Goal: Task Accomplishment & Management: Use online tool/utility

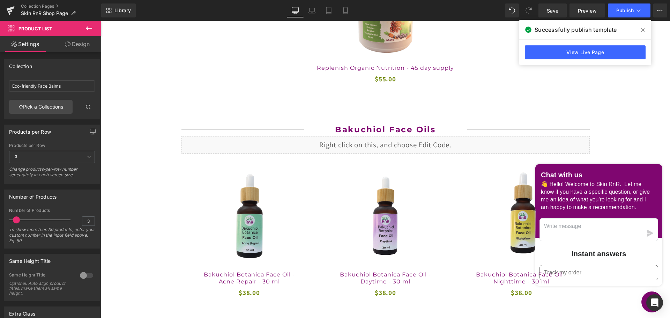
scroll to position [1047, 0]
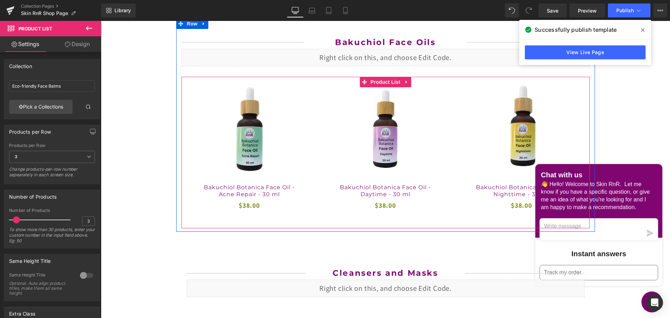
drag, startPoint x: 375, startPoint y: 81, endPoint x: 206, endPoint y: 124, distance: 174.7
click at [375, 81] on span "Product List" at bounding box center [385, 82] width 33 height 10
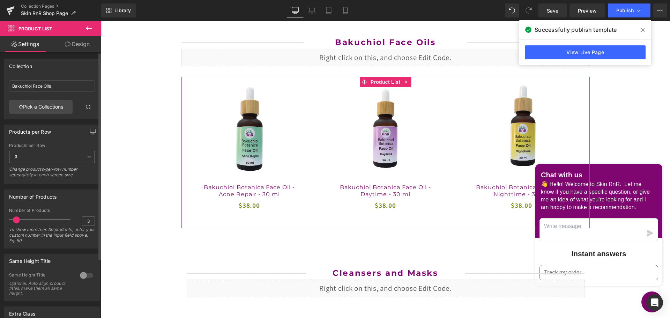
click at [40, 161] on span "3" at bounding box center [52, 157] width 86 height 12
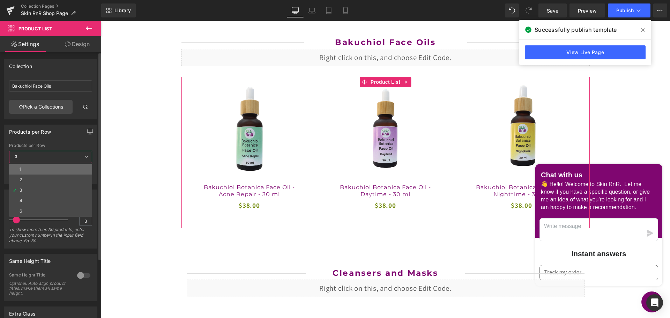
click at [42, 168] on li "1" at bounding box center [50, 169] width 83 height 10
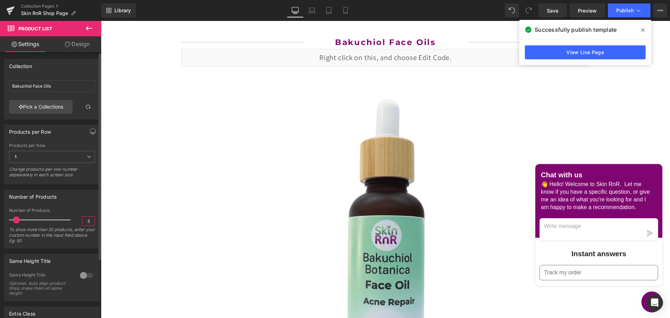
click at [86, 218] on input "3" at bounding box center [88, 221] width 12 height 9
drag, startPoint x: 86, startPoint y: 218, endPoint x: 82, endPoint y: 218, distance: 3.8
click at [82, 218] on input "3" at bounding box center [88, 221] width 12 height 9
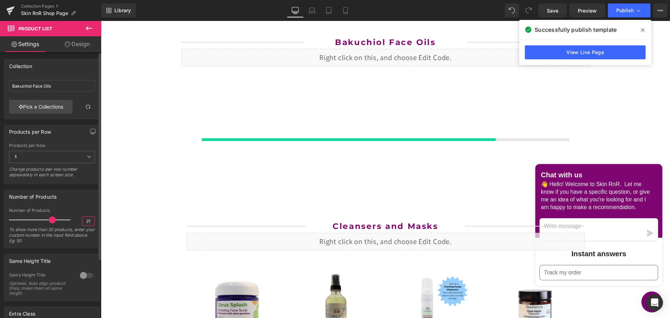
type input "2"
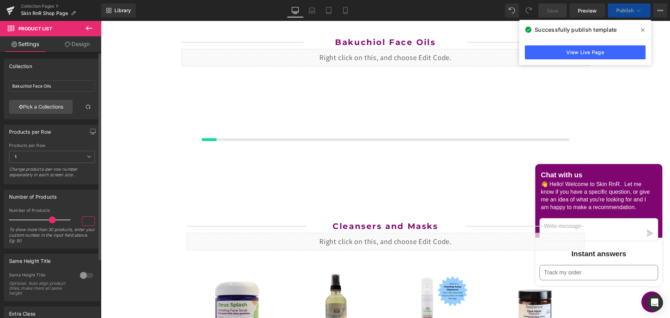
type input "1"
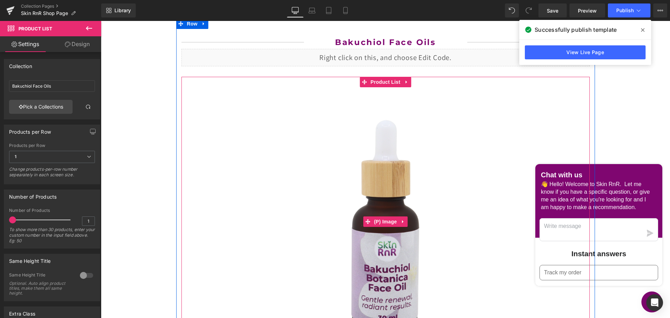
click at [396, 166] on img at bounding box center [385, 221] width 283 height 283
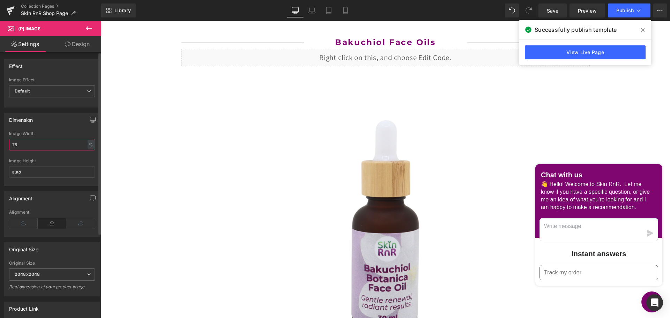
click at [27, 143] on input "75" at bounding box center [52, 145] width 86 height 12
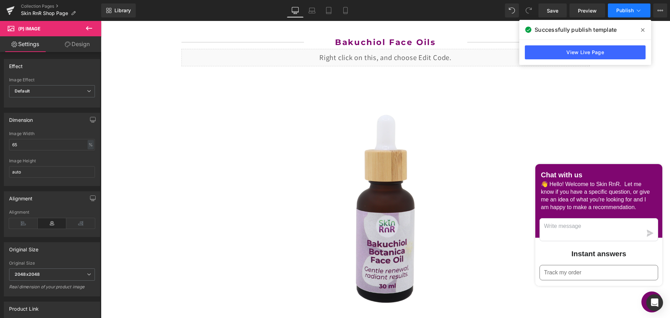
click at [628, 12] on span "Publish" at bounding box center [624, 11] width 17 height 6
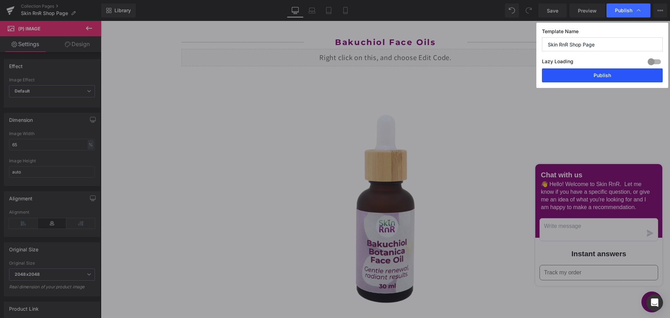
click at [608, 77] on button "Publish" at bounding box center [602, 75] width 121 height 14
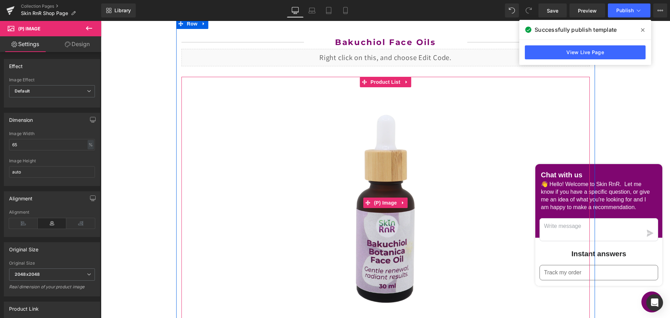
click at [378, 216] on img at bounding box center [385, 202] width 245 height 245
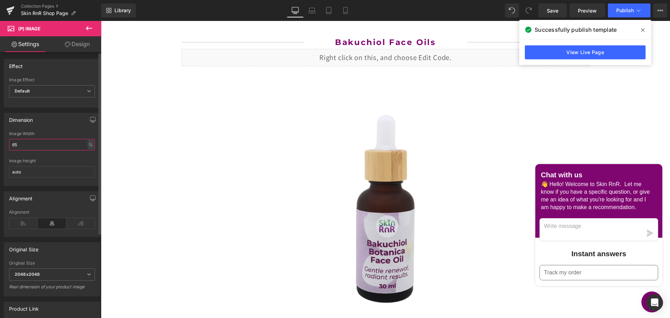
click at [37, 146] on input "65" at bounding box center [52, 145] width 86 height 12
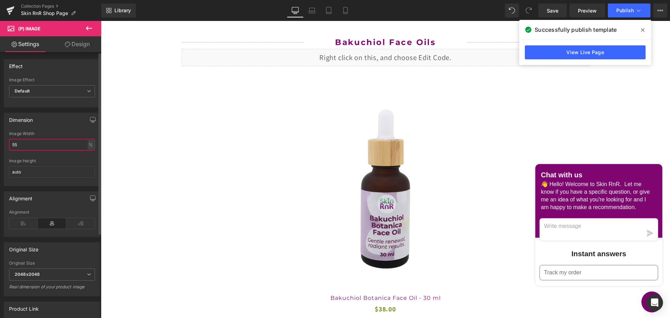
click at [32, 142] on input "55" at bounding box center [52, 145] width 86 height 12
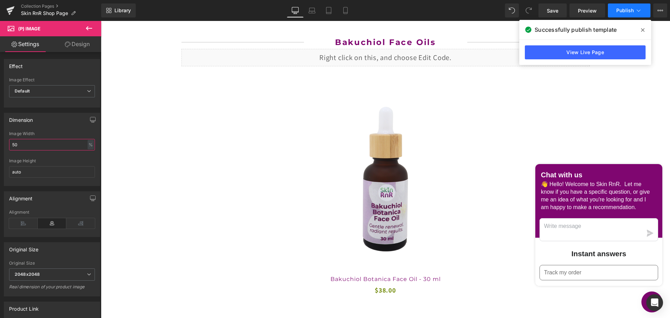
type input "50"
click at [627, 10] on span "Publish" at bounding box center [624, 11] width 17 height 6
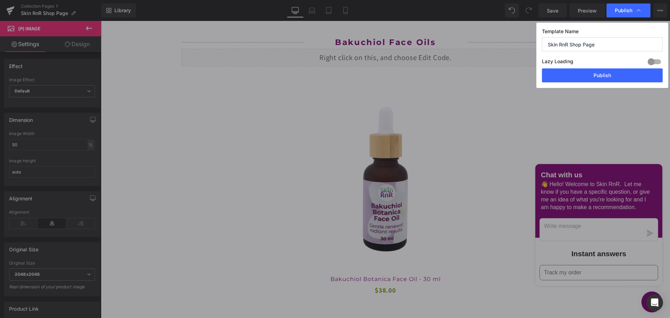
click at [607, 84] on div "Template Name Skin RnR Shop Page Lazy Loading Build Upgrade plan to unlock Lazy…" at bounding box center [602, 55] width 132 height 65
click at [605, 78] on button "Publish" at bounding box center [602, 75] width 121 height 14
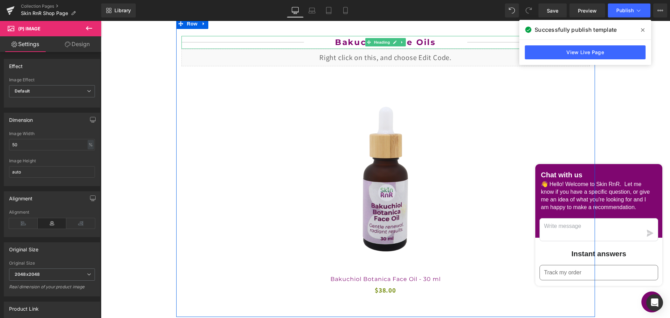
click at [431, 41] on b "Bakuchiol Face Oils" at bounding box center [385, 42] width 101 height 10
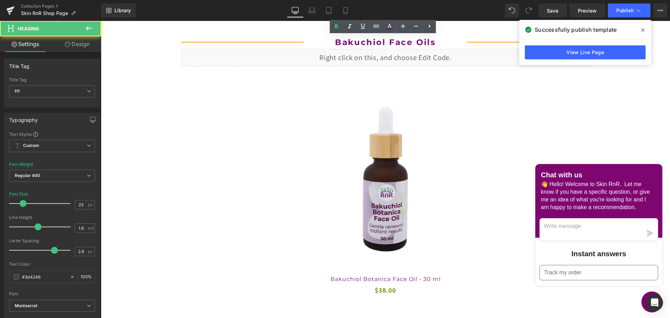
click at [433, 42] on h1 "Bakuchiol Face Oils" at bounding box center [385, 42] width 163 height 13
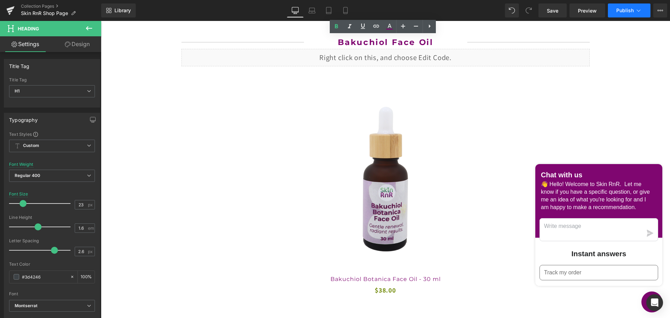
click at [619, 9] on span "Publish" at bounding box center [624, 11] width 17 height 6
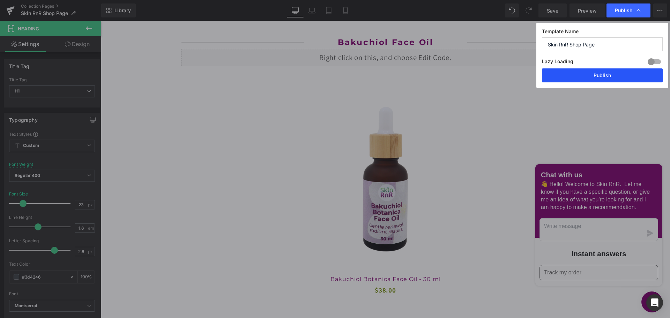
click at [592, 80] on button "Publish" at bounding box center [602, 75] width 121 height 14
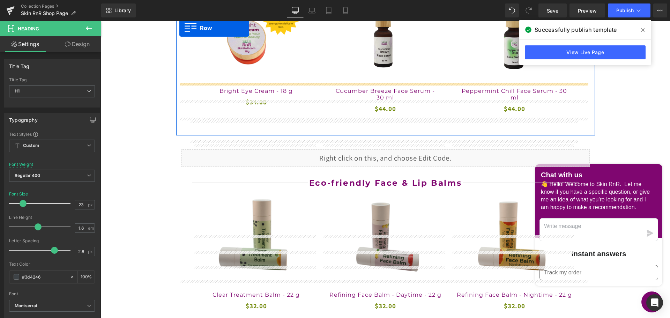
scroll to position [461, 0]
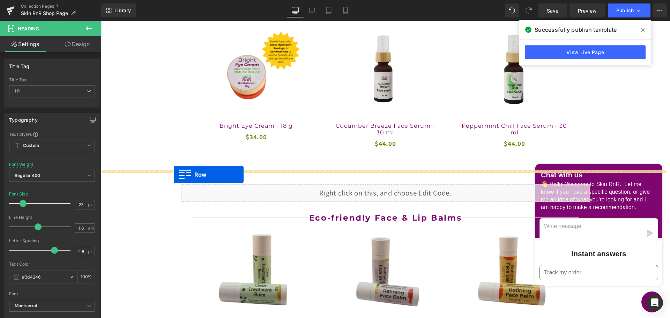
drag, startPoint x: 176, startPoint y: 198, endPoint x: 174, endPoint y: 174, distance: 23.1
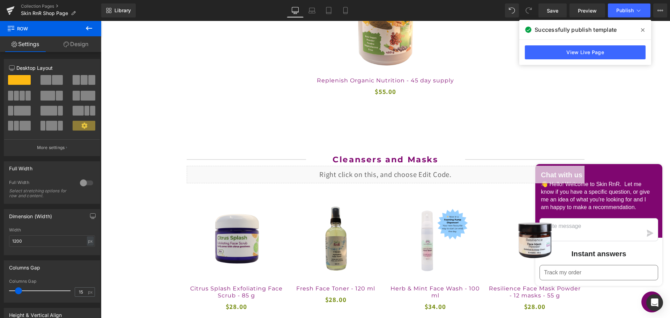
scroll to position [1263, 0]
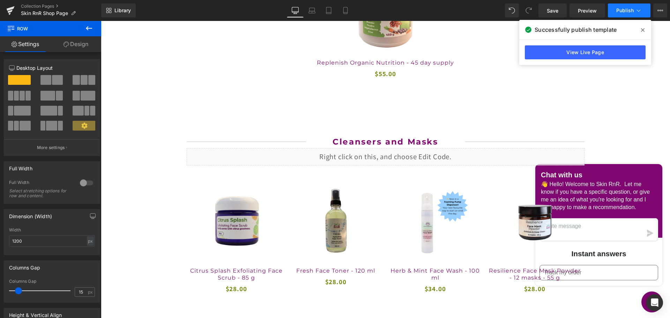
click at [617, 13] on button "Publish" at bounding box center [629, 10] width 43 height 14
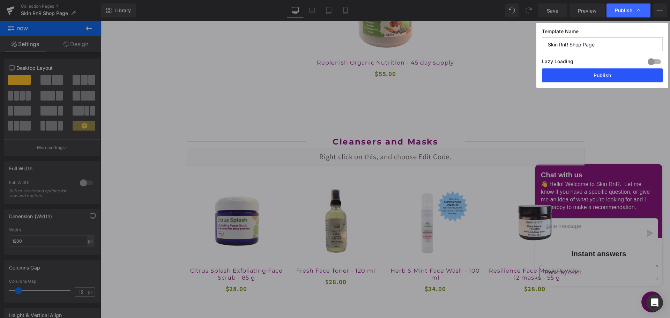
click at [609, 73] on button "Publish" at bounding box center [602, 75] width 121 height 14
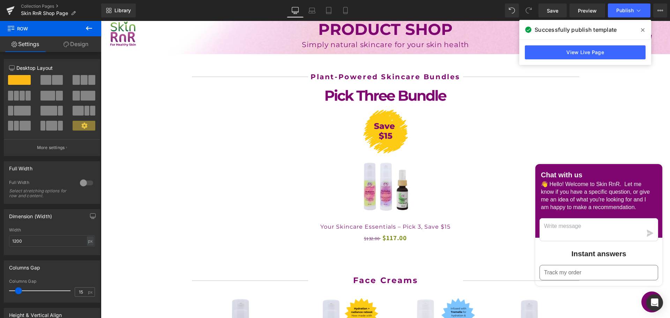
scroll to position [0, 0]
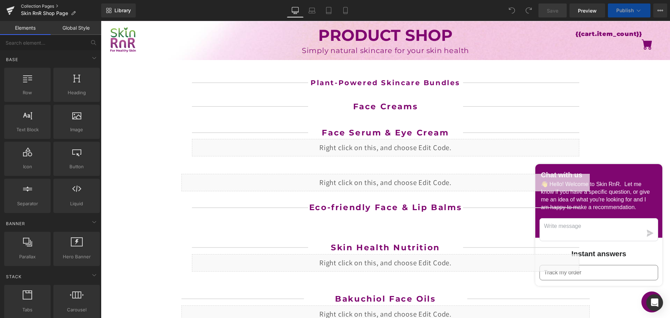
click at [45, 5] on link "Collection Pages" at bounding box center [61, 6] width 80 height 6
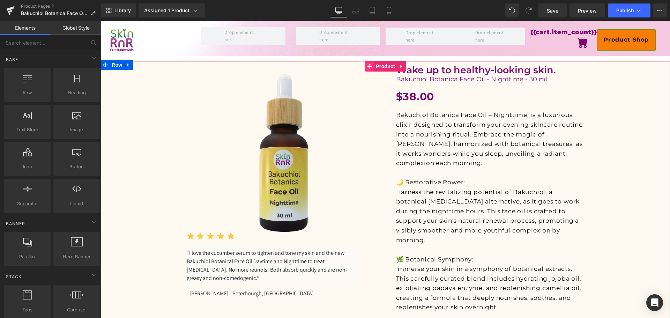
click at [370, 69] on span at bounding box center [369, 66] width 9 height 10
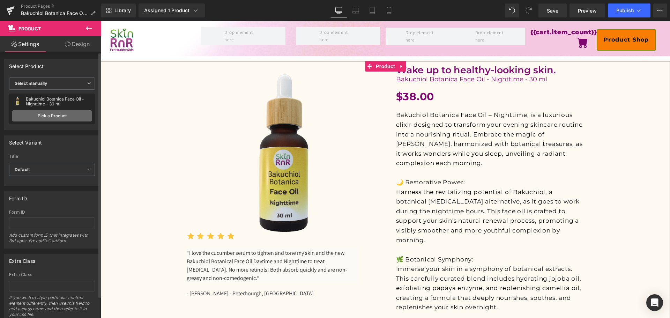
click at [64, 112] on link "Pick a Product" at bounding box center [52, 115] width 80 height 11
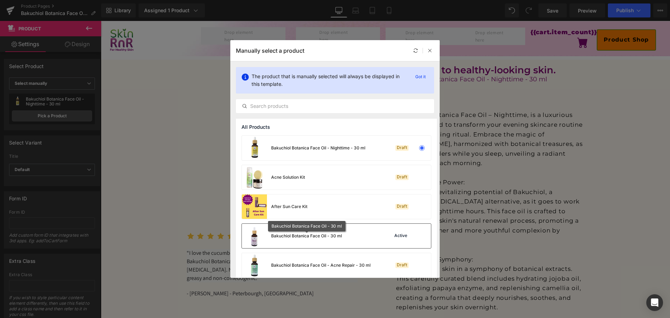
click at [299, 236] on div "Bakuchiol Botanica Face Oil - 30 ml" at bounding box center [306, 236] width 71 height 6
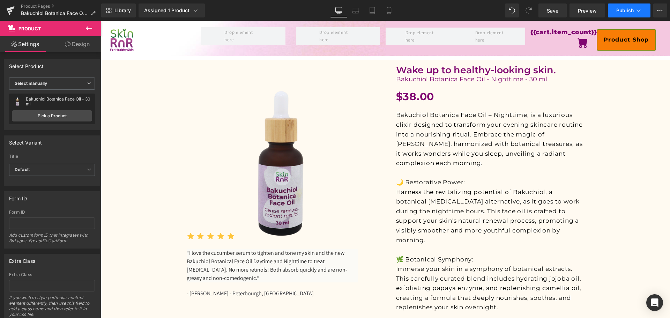
click at [632, 14] on button "Publish" at bounding box center [629, 10] width 43 height 14
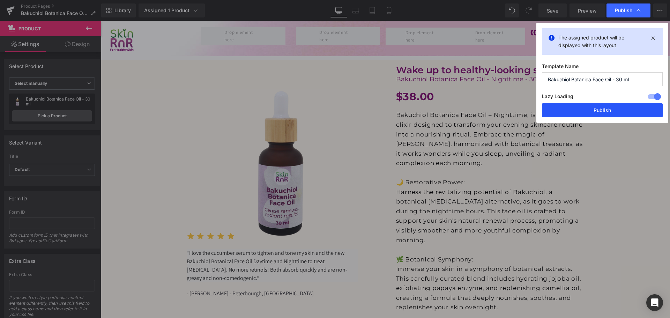
drag, startPoint x: 608, startPoint y: 109, endPoint x: 506, endPoint y: 78, distance: 105.9
click at [608, 109] on button "Publish" at bounding box center [602, 110] width 121 height 14
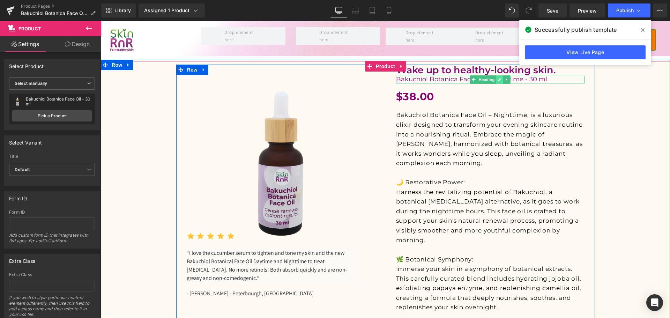
click at [499, 80] on icon at bounding box center [500, 79] width 4 height 4
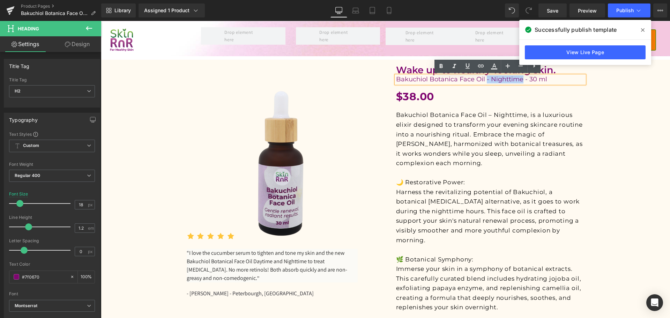
drag, startPoint x: 482, startPoint y: 80, endPoint x: 519, endPoint y: 80, distance: 37.0
click at [519, 80] on h2 "Bakuchiol Botanica Face Oil - Nighttime - 30 ml" at bounding box center [490, 80] width 188 height 8
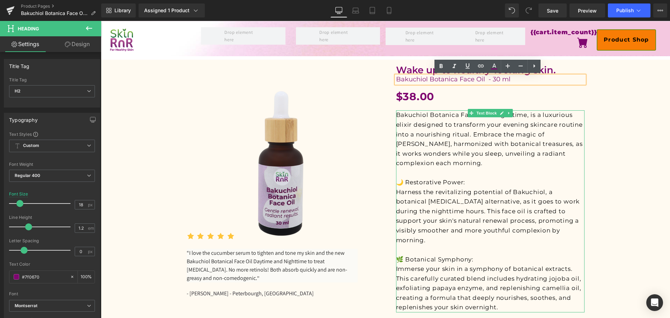
click at [498, 296] on p "Immerse your skin in a symphony of botanical extracts. This carefully curated b…" at bounding box center [490, 288] width 188 height 48
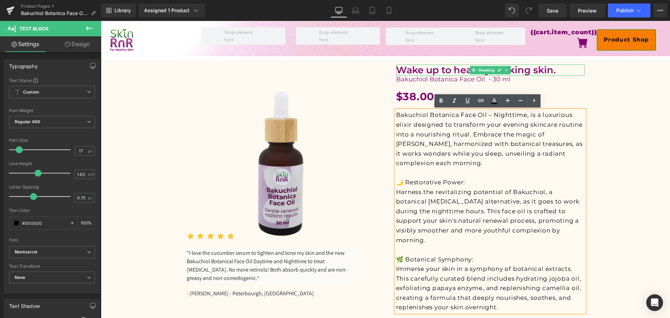
click at [459, 69] on h1 "Wake up to healthy-looking skin." at bounding box center [490, 70] width 188 height 11
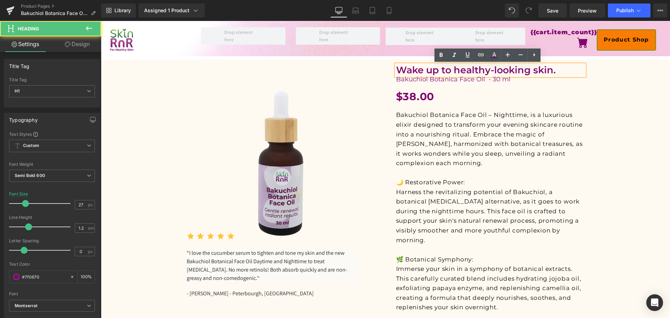
click at [459, 69] on h1 "Wake up to healthy-looking skin." at bounding box center [490, 70] width 188 height 11
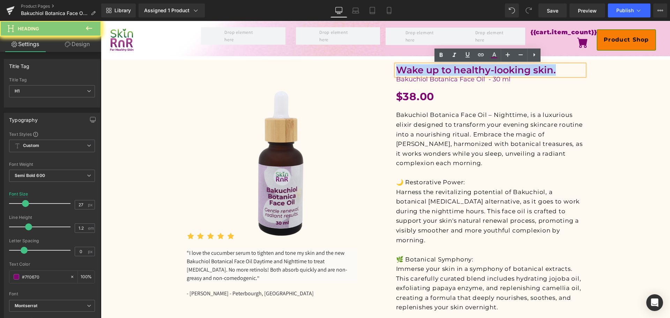
click at [473, 69] on h1 "Wake up to healthy-looking skin." at bounding box center [490, 70] width 188 height 11
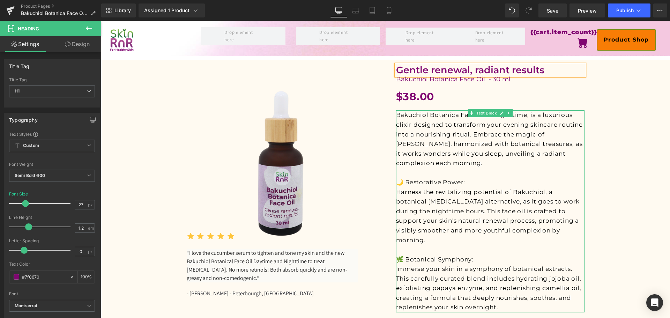
click at [436, 126] on p "Bakuchiol Botanica Face Oil – Nighttime, is a luxurious elixir designed to tran…" at bounding box center [490, 139] width 188 height 58
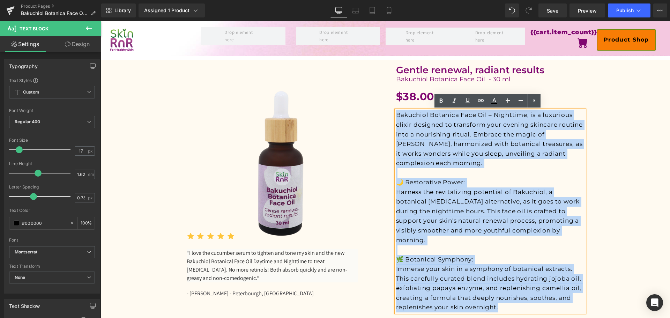
drag, startPoint x: 395, startPoint y: 115, endPoint x: 534, endPoint y: 294, distance: 226.9
click at [534, 294] on div "Bakuchiol Botanica Face Oil – Nighttime, is a luxurious elixir designed to tran…" at bounding box center [490, 211] width 188 height 202
copy div "Bakuchiol Botanica Face Oil – Nighttime, is a luxurious elixir designed to tran…"
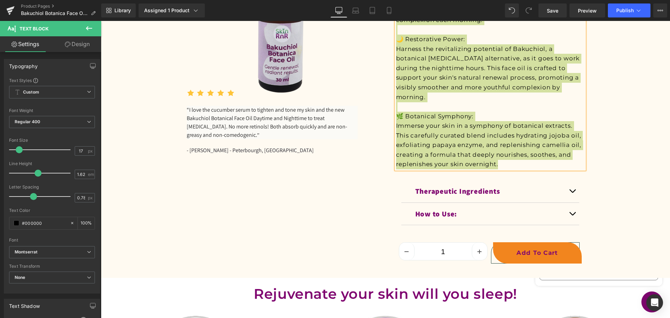
scroll to position [209, 0]
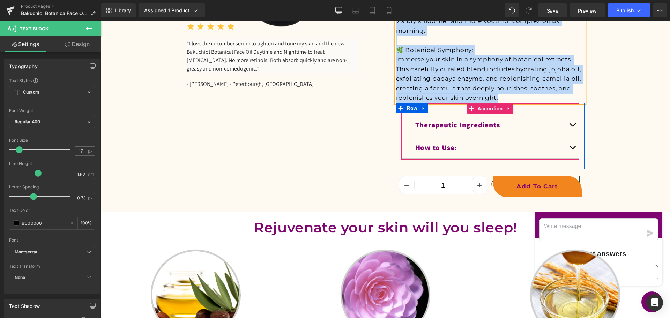
click at [572, 126] on span "button" at bounding box center [572, 126] width 0 height 0
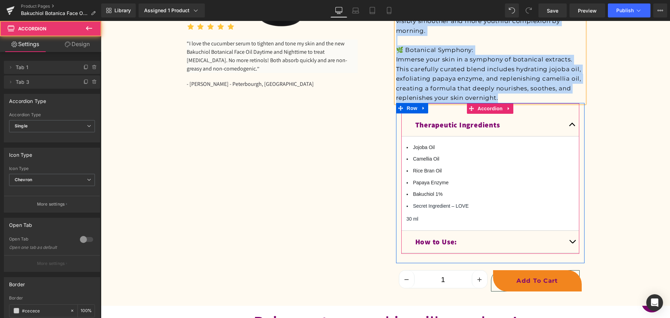
click at [572, 126] on span "button" at bounding box center [572, 126] width 0 height 0
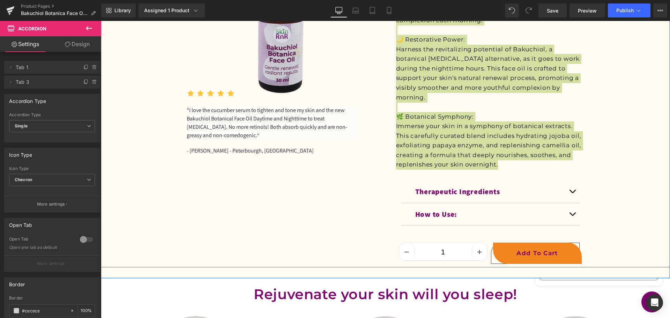
scroll to position [140, 0]
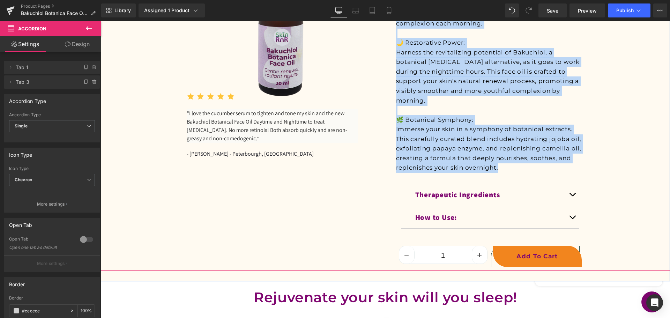
click at [496, 105] on p at bounding box center [490, 110] width 188 height 10
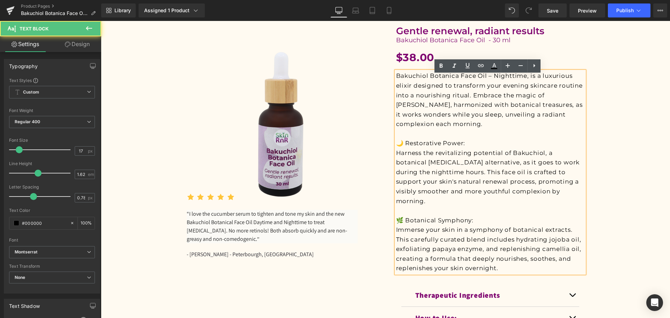
scroll to position [35, 0]
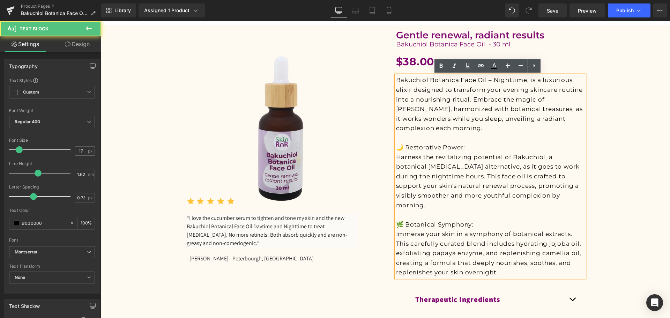
click at [416, 95] on p "Bakuchiol Botanica Face Oil – Nighttime, is a luxurious elixir designed to tran…" at bounding box center [490, 104] width 188 height 58
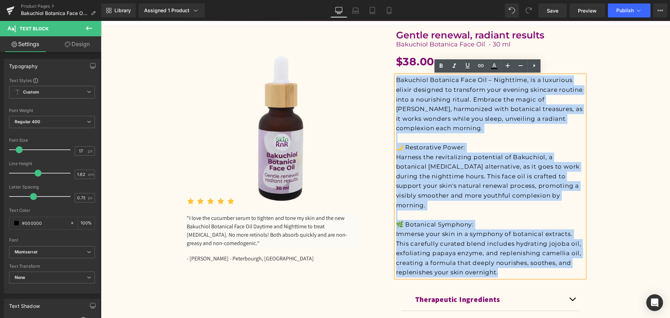
drag, startPoint x: 394, startPoint y: 79, endPoint x: 510, endPoint y: 262, distance: 216.0
click at [510, 262] on div "Bakuchiol Botanica Face Oil – Nighttime, is a luxurious elixir designed to tran…" at bounding box center [490, 176] width 188 height 202
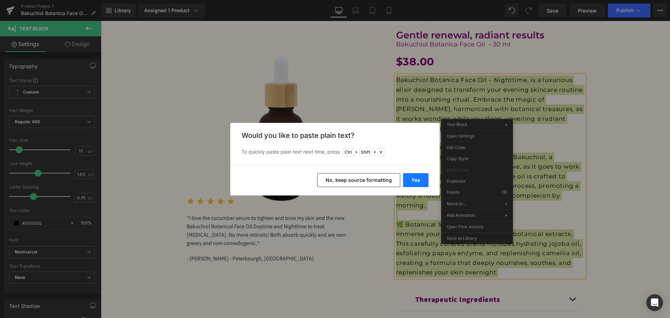
click at [415, 179] on button "Yes" at bounding box center [415, 180] width 25 height 14
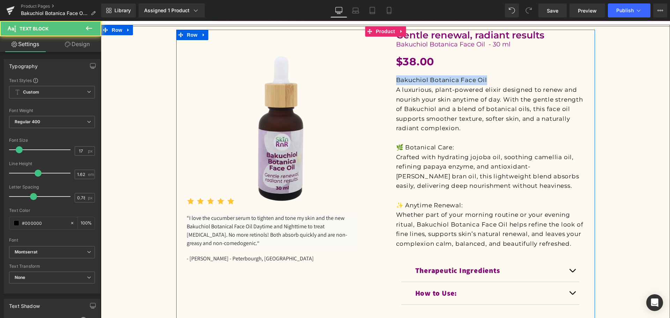
drag, startPoint x: 492, startPoint y: 79, endPoint x: 392, endPoint y: 77, distance: 99.5
click at [392, 77] on div "Gentle renewal, radiant results Heading Bakuchiol Botanica Face Oil - 30 ml Hea…" at bounding box center [490, 186] width 209 height 313
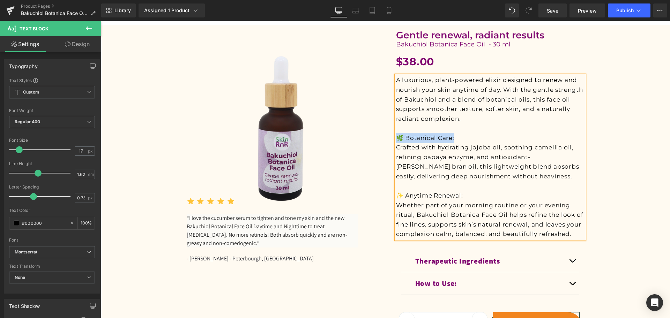
drag, startPoint x: 471, startPoint y: 138, endPoint x: 396, endPoint y: 136, distance: 75.1
click at [396, 136] on p "🌿 Botanical Care:" at bounding box center [490, 138] width 188 height 10
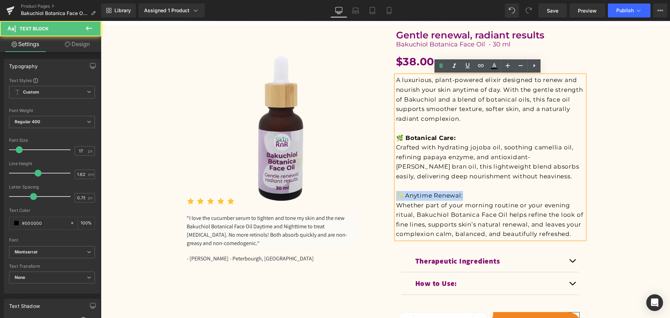
drag, startPoint x: 446, startPoint y: 192, endPoint x: 395, endPoint y: 192, distance: 51.0
click at [396, 192] on p "✨ Anytime Renewal:" at bounding box center [490, 196] width 188 height 10
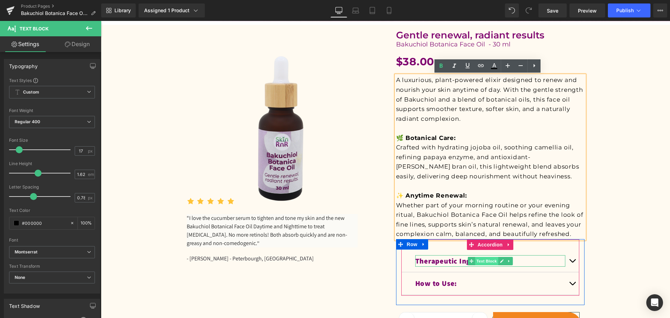
click at [479, 260] on span "Text Block" at bounding box center [486, 261] width 23 height 8
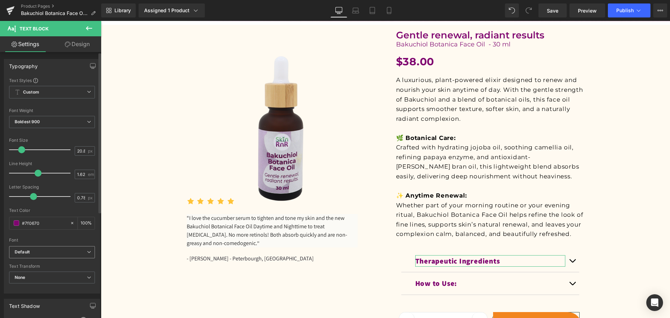
click at [54, 253] on b "Default" at bounding box center [51, 252] width 72 height 6
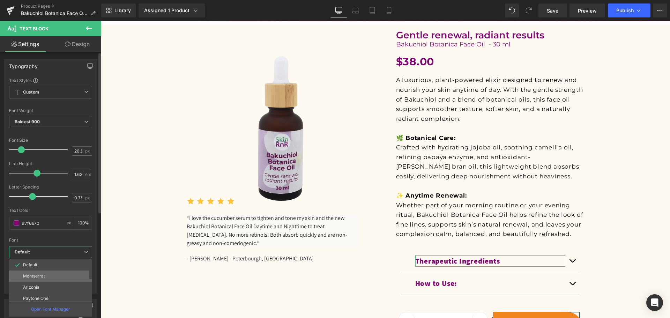
click at [53, 271] on li "Montserrat" at bounding box center [52, 275] width 86 height 11
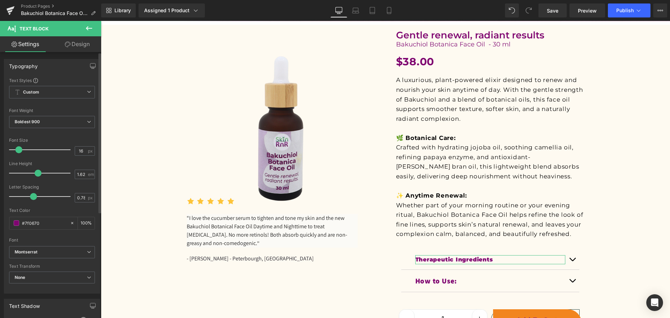
click at [19, 151] on span at bounding box center [18, 149] width 7 height 7
type input "18"
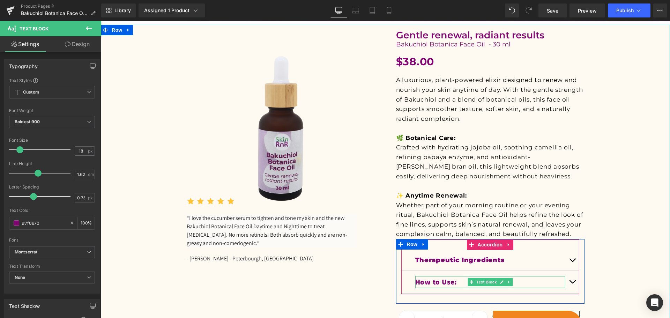
click at [445, 284] on p "How to Use:" at bounding box center [490, 282] width 150 height 12
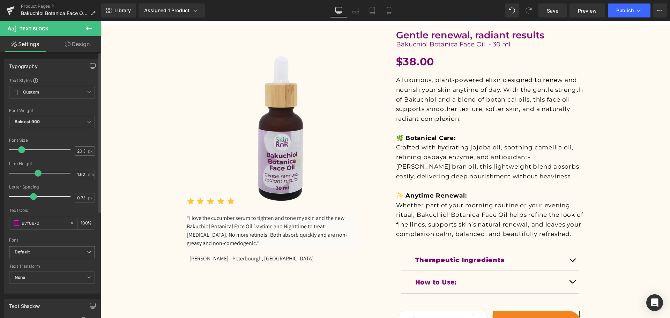
click at [35, 251] on b "Default" at bounding box center [51, 252] width 72 height 6
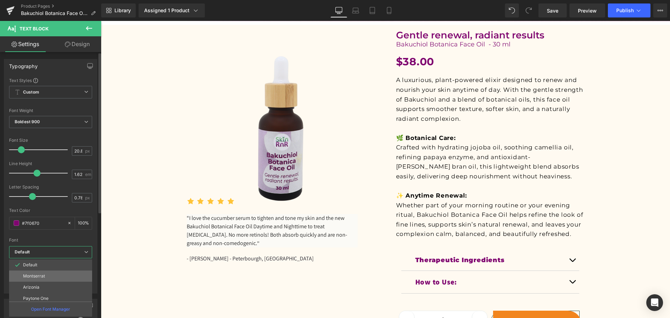
click at [40, 274] on p "Montserrat" at bounding box center [34, 276] width 22 height 5
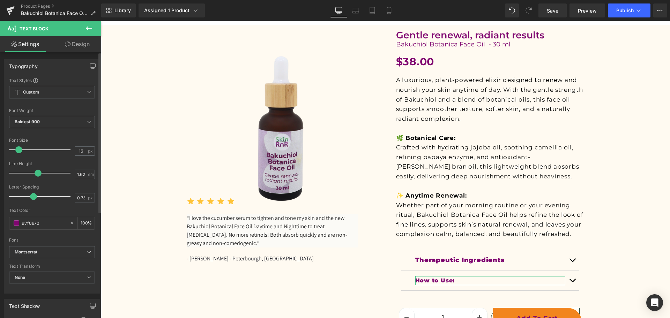
drag, startPoint x: 20, startPoint y: 150, endPoint x: 28, endPoint y: 150, distance: 8.8
click at [17, 150] on span at bounding box center [18, 149] width 7 height 7
type input "17"
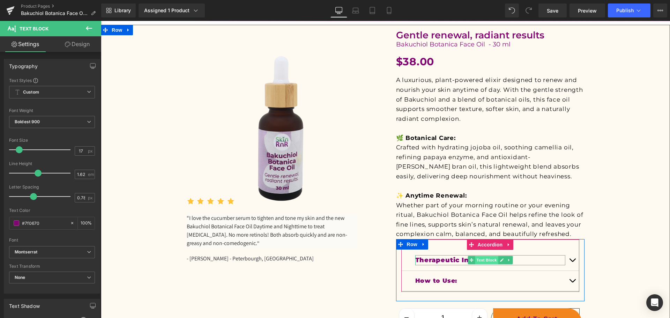
click at [475, 261] on span "Text Block" at bounding box center [486, 260] width 23 height 8
click at [443, 279] on p "How to Use:" at bounding box center [490, 281] width 150 height 10
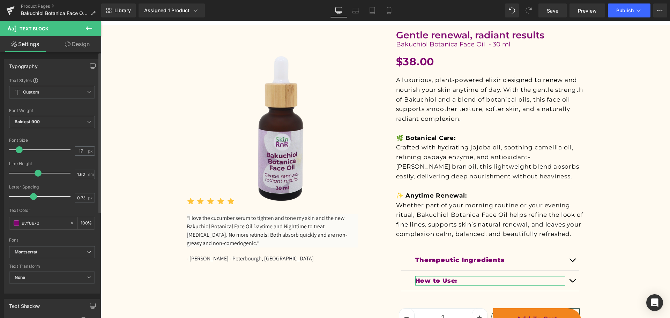
type input "18"
click at [18, 149] on span at bounding box center [19, 149] width 7 height 7
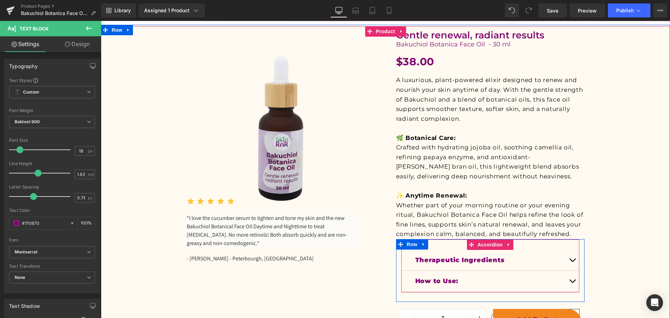
click at [569, 279] on button "button" at bounding box center [572, 281] width 14 height 21
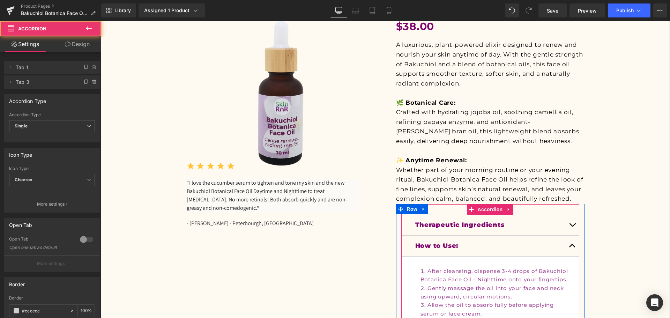
scroll to position [140, 0]
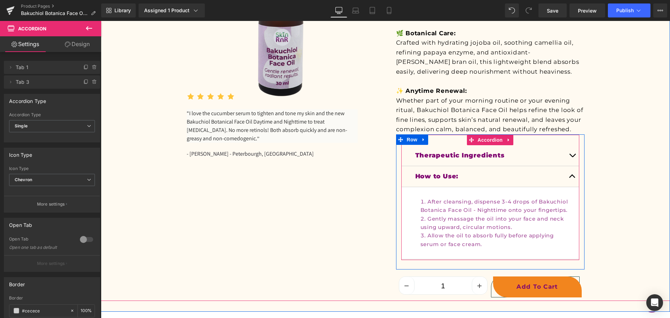
click at [101, 21] on div at bounding box center [101, 21] width 0 height 0
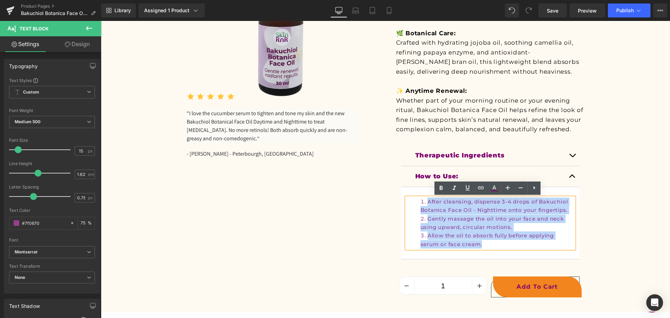
drag, startPoint x: 481, startPoint y: 243, endPoint x: 417, endPoint y: 203, distance: 75.8
click at [417, 203] on ol "After cleansing, dispense 3-4 drops of Bakuchiol Botanica Face Oil - Nighttime …" at bounding box center [491, 223] width 168 height 51
copy ol "After cleansing, dispense 3-4 drops of Bakuchiol Botanica Face Oil - Nighttime …"
click at [507, 242] on li "Allow the oil to absorb fully before applying serum or face cream." at bounding box center [498, 239] width 154 height 17
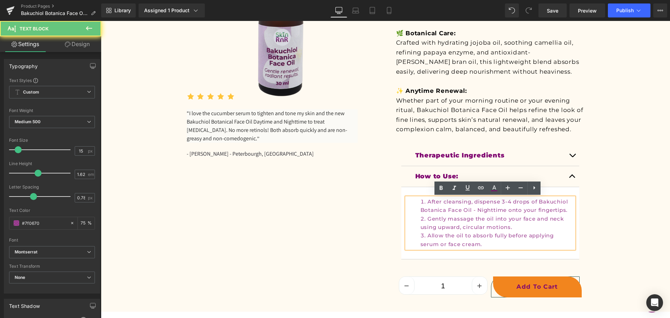
click at [486, 248] on li "Allow the oil to absorb fully before applying serum or face cream." at bounding box center [498, 239] width 154 height 17
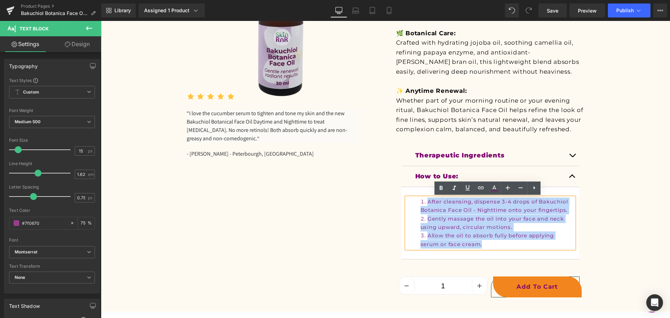
drag, startPoint x: 450, startPoint y: 226, endPoint x: 416, endPoint y: 200, distance: 42.1
click at [416, 200] on ol "After cleansing, dispense 3-4 drops of Bakuchiol Botanica Face Oil - Nighttime …" at bounding box center [491, 223] width 168 height 51
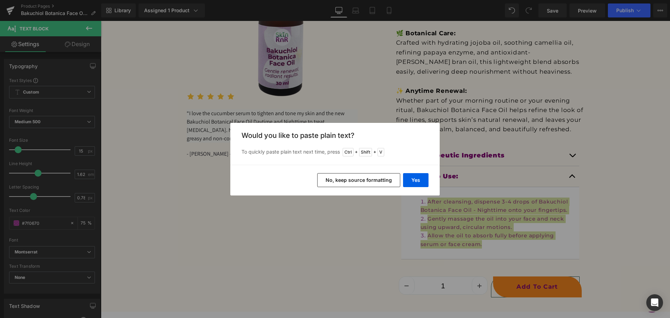
click at [371, 181] on button "No, keep source formatting" at bounding box center [358, 180] width 83 height 14
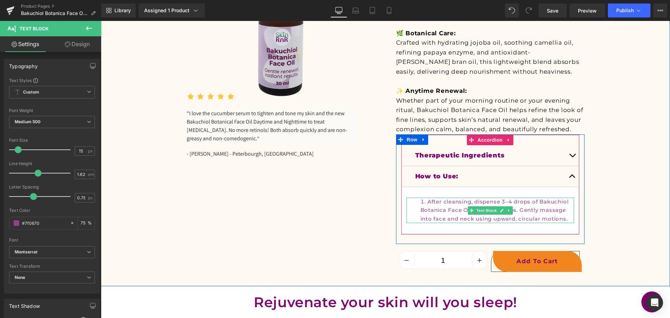
click at [429, 201] on li "After cleansing, dispense 3–4 drops of Bakuchiol Botanica Face Oil onto fingert…" at bounding box center [498, 210] width 154 height 25
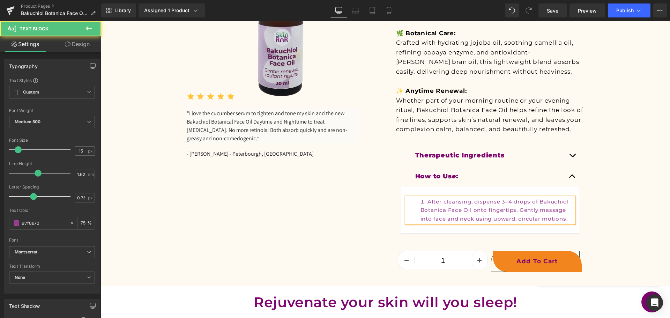
click at [426, 202] on li "After cleansing, dispense 3–4 drops of Bakuchiol Botanica Face Oil onto fingert…" at bounding box center [498, 210] width 154 height 25
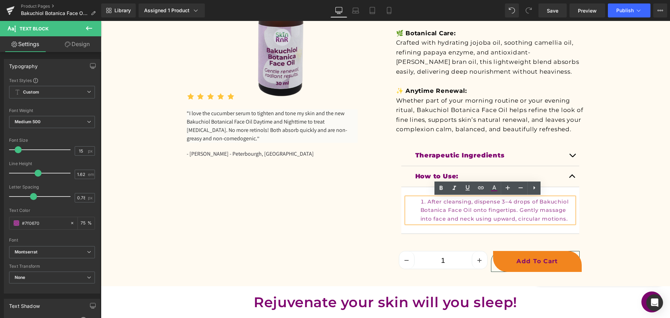
click at [493, 213] on li "After cleansing, dispense 3–4 drops of Bakuchiol Botanica Face Oil onto fingert…" at bounding box center [498, 210] width 154 height 25
drag, startPoint x: 568, startPoint y: 217, endPoint x: 417, endPoint y: 203, distance: 151.4
click at [417, 203] on ol "After cleansing, dispense 3–4 drops of Bakuchiol Botanica Face Oil onto fingert…" at bounding box center [491, 210] width 168 height 25
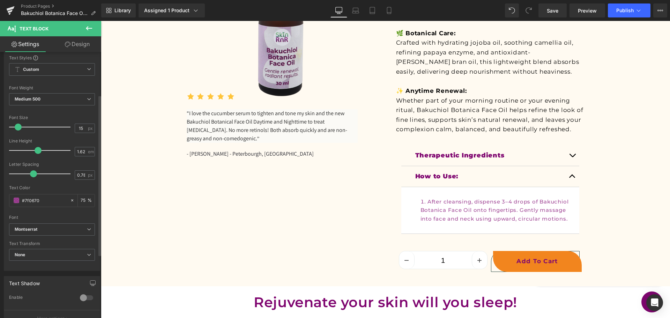
scroll to position [0, 0]
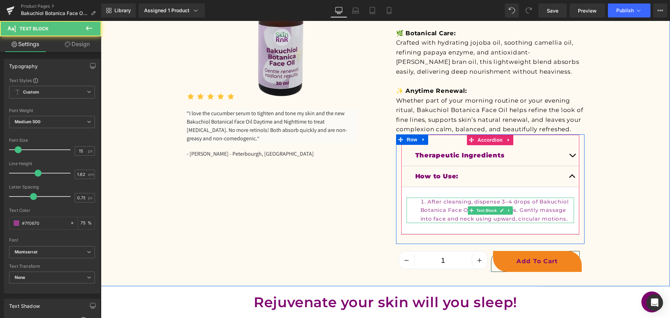
click at [424, 206] on li "After cleansing, dispense 3–4 drops of Bakuchiol Botanica Face Oil onto fingert…" at bounding box center [498, 210] width 154 height 25
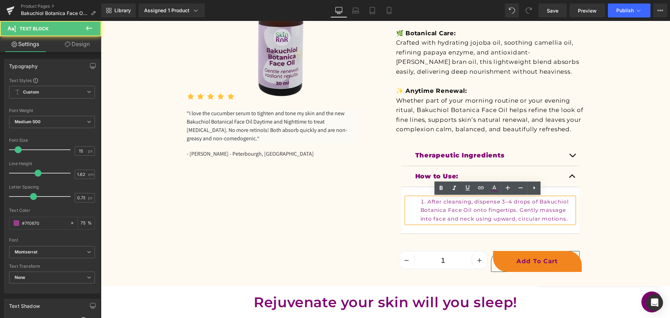
click at [426, 203] on li "After cleansing, dispense 3–4 drops of Bakuchiol Botanica Face Oil onto fingert…" at bounding box center [498, 210] width 154 height 25
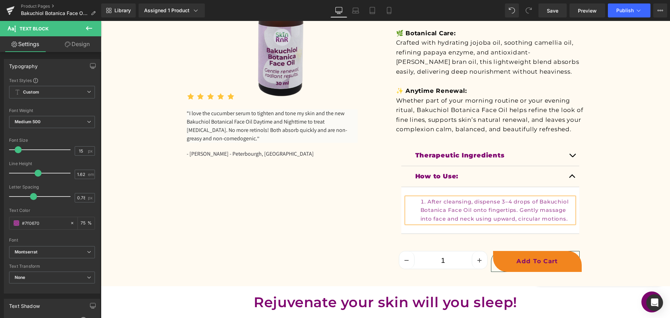
click at [443, 205] on li "After cleansing, dispense 3–4 drops of Bakuchiol Botanica Face Oil onto fingert…" at bounding box center [498, 210] width 154 height 25
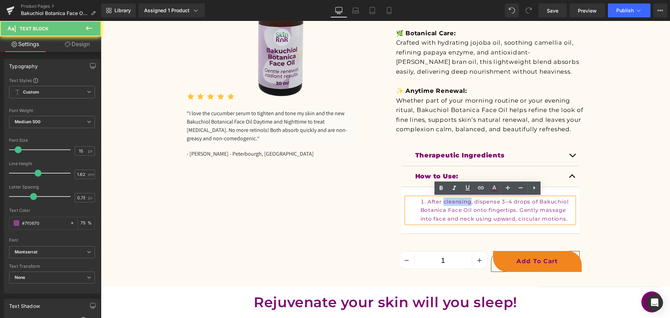
click at [444, 205] on li "After cleansing, dispense 3–4 drops of Bakuchiol Botanica Face Oil onto fingert…" at bounding box center [498, 210] width 154 height 25
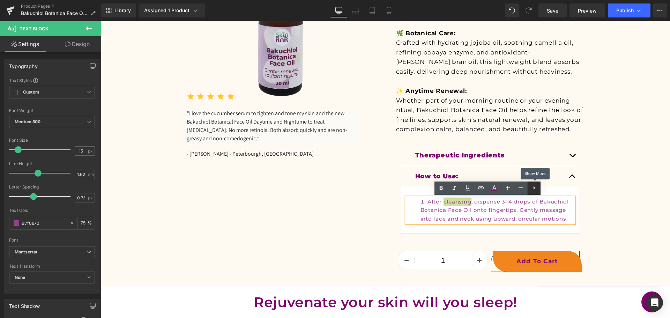
click at [539, 189] on link at bounding box center [533, 187] width 13 height 13
click at [530, 190] on icon at bounding box center [534, 188] width 8 height 8
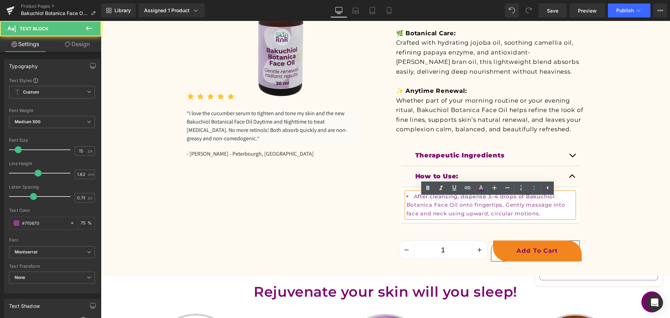
click at [546, 211] on li "After cleansing, dispense 3–4 drops of Bakuchiol Botanica Face Oil onto fingert…" at bounding box center [491, 204] width 168 height 25
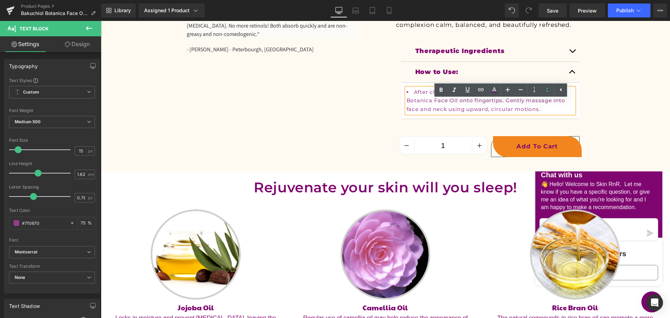
scroll to position [244, 0]
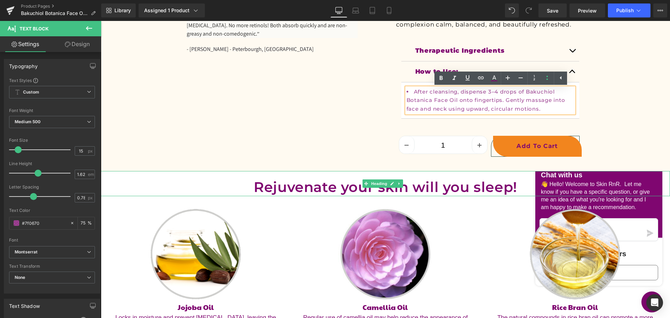
click at [343, 190] on h1 "Rejuvenate your skin will you sleep!" at bounding box center [385, 187] width 569 height 18
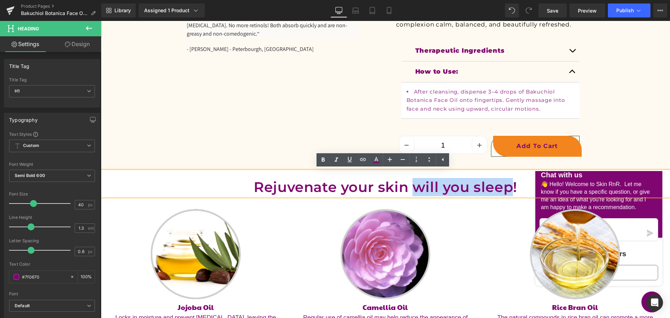
drag, startPoint x: 410, startPoint y: 186, endPoint x: 510, endPoint y: 186, distance: 99.5
click at [510, 186] on h1 "Rejuvenate your skin will you sleep!" at bounding box center [385, 187] width 569 height 18
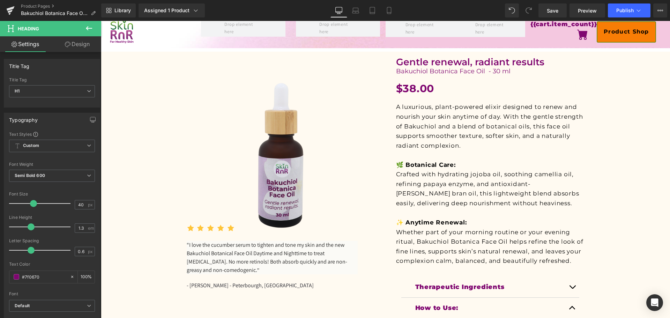
scroll to position [0, 0]
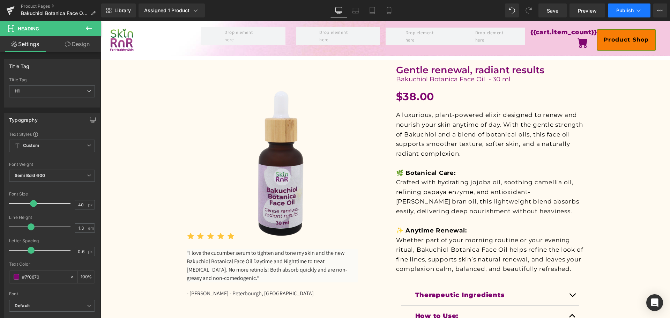
click at [618, 14] on button "Publish" at bounding box center [629, 10] width 43 height 14
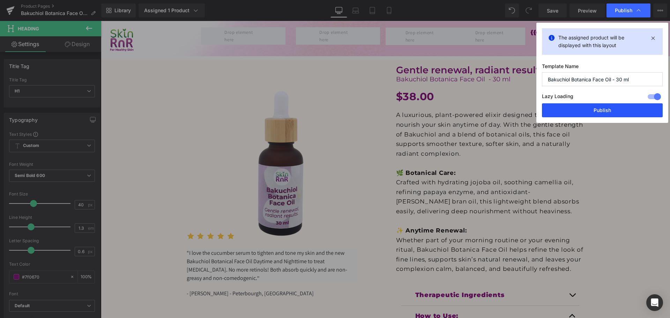
click at [588, 110] on button "Publish" at bounding box center [602, 110] width 121 height 14
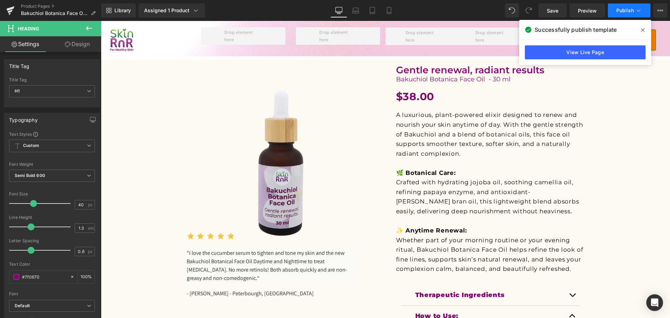
click at [621, 8] on span "Publish" at bounding box center [624, 11] width 17 height 6
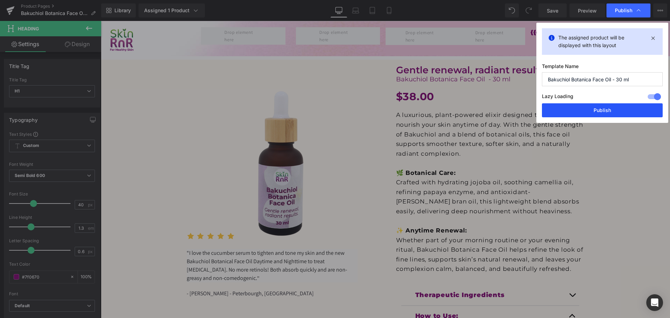
click at [597, 110] on button "Publish" at bounding box center [602, 110] width 121 height 14
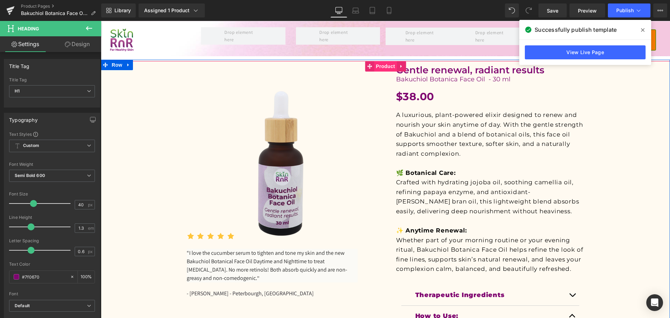
click at [382, 69] on span "Product" at bounding box center [385, 66] width 23 height 10
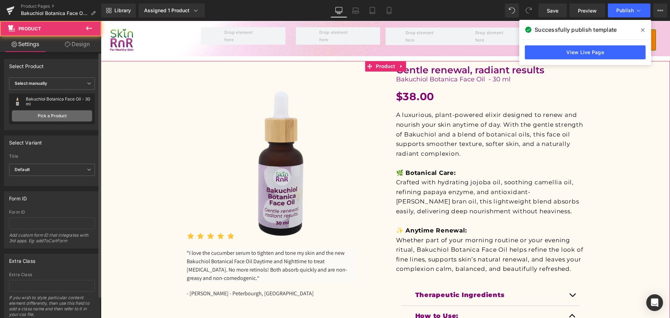
click at [61, 113] on link "Pick a Product" at bounding box center [52, 115] width 80 height 11
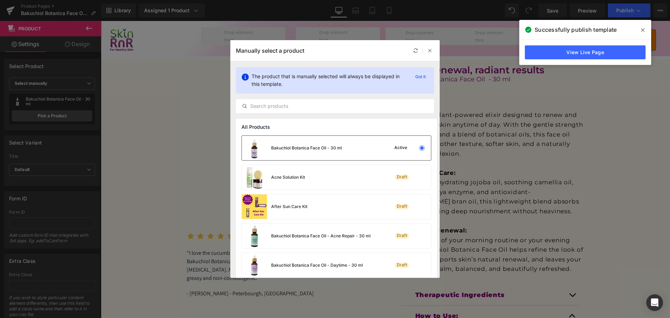
click at [282, 147] on div "Bakuchiol Botanica Face Oil - 30 ml" at bounding box center [306, 148] width 71 height 6
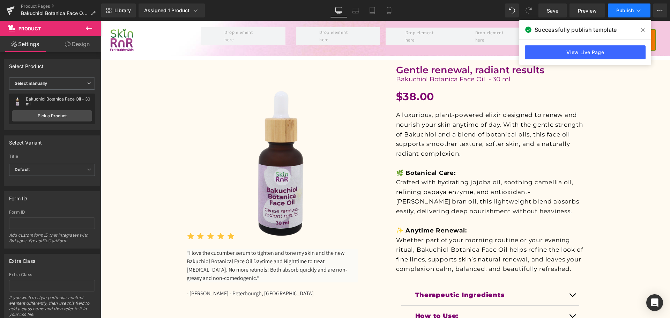
click at [622, 10] on span "Publish" at bounding box center [624, 11] width 17 height 6
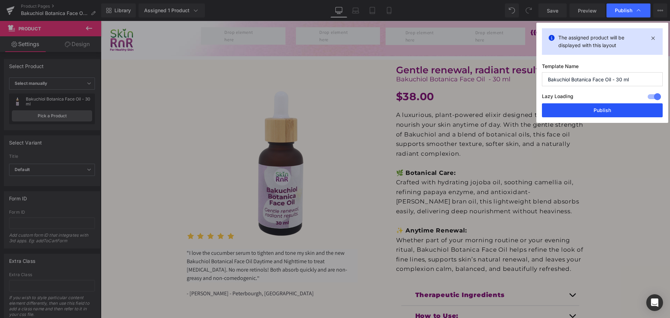
click at [591, 109] on button "Publish" at bounding box center [602, 110] width 121 height 14
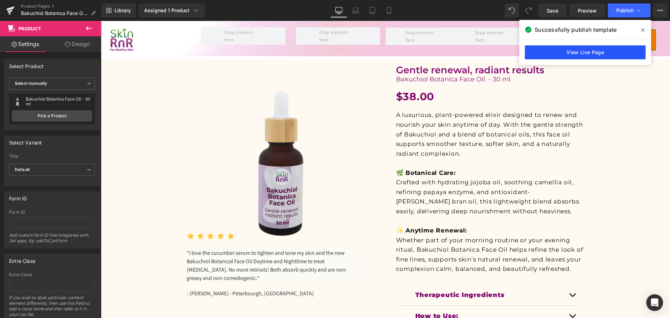
click at [562, 51] on link "View Live Page" at bounding box center [585, 52] width 121 height 14
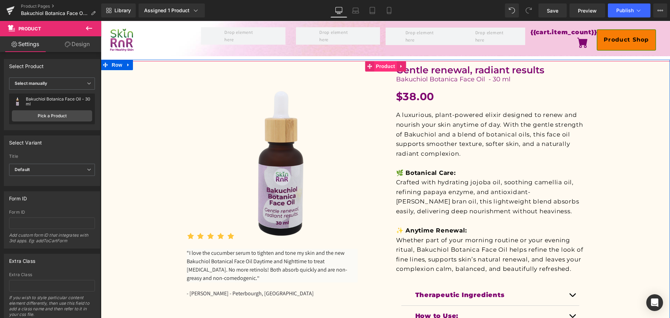
click at [378, 67] on span "Product" at bounding box center [385, 66] width 23 height 10
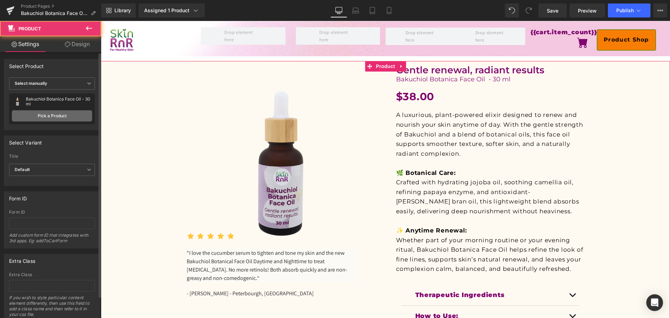
click at [38, 118] on link "Pick a Product" at bounding box center [52, 115] width 80 height 11
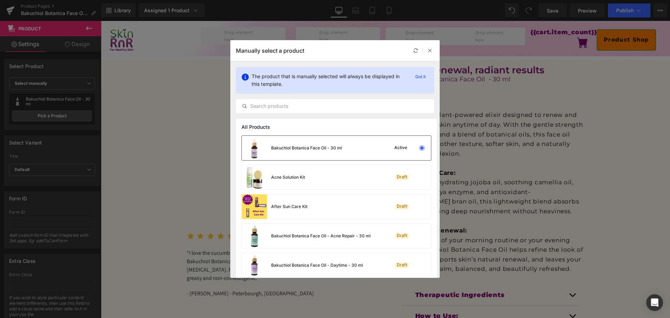
click at [319, 150] on div "Bakuchiol Botanica Face Oil - 30 ml" at bounding box center [306, 148] width 71 height 6
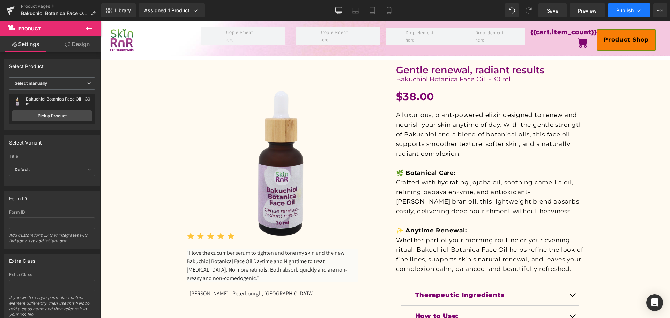
click at [628, 7] on button "Publish" at bounding box center [629, 10] width 43 height 14
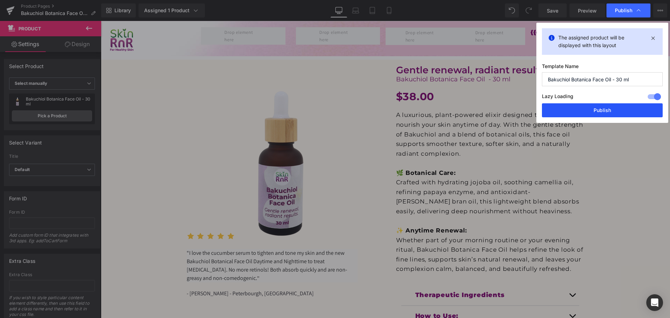
click at [584, 112] on button "Publish" at bounding box center [602, 110] width 121 height 14
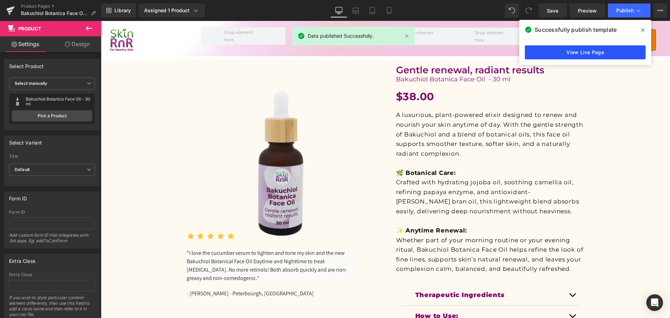
click at [602, 54] on link "View Live Page" at bounding box center [585, 52] width 121 height 14
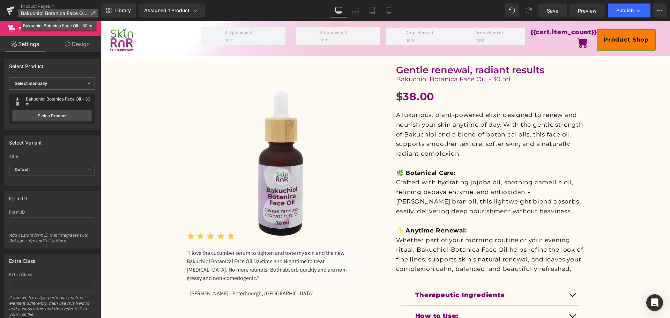
click at [51, 13] on span "Bakuchiol Botanica Face Oil - 30 ml" at bounding box center [54, 13] width 67 height 6
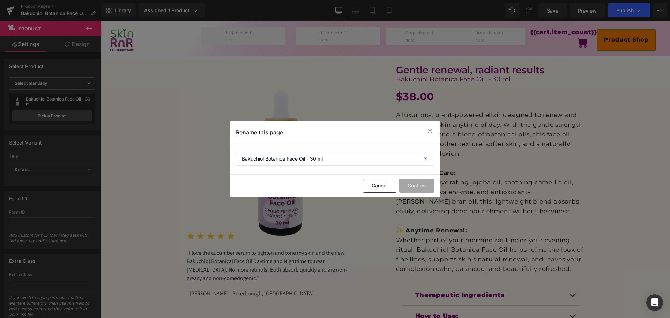
click at [428, 159] on icon at bounding box center [426, 159] width 15 height 14
click at [390, 187] on button "Cancel" at bounding box center [380, 186] width 34 height 14
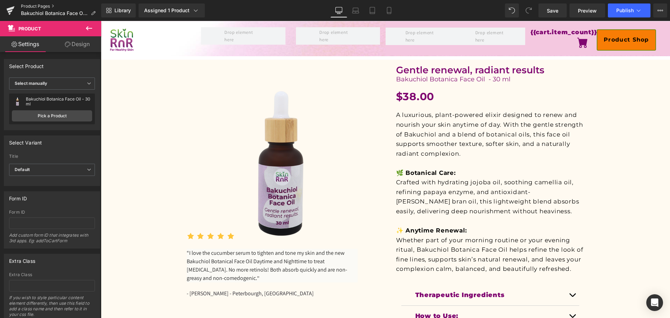
click at [49, 5] on link "Product Pages" at bounding box center [61, 6] width 80 height 6
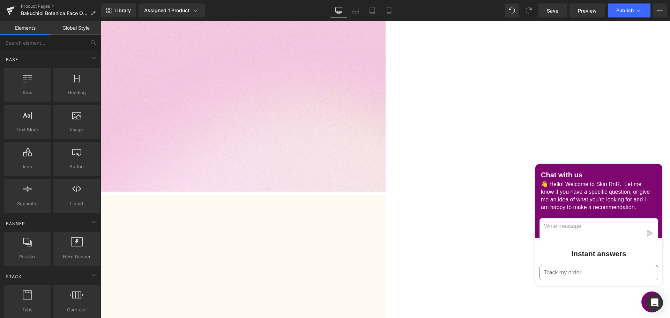
click at [101, 21] on span "Product" at bounding box center [101, 21] width 0 height 0
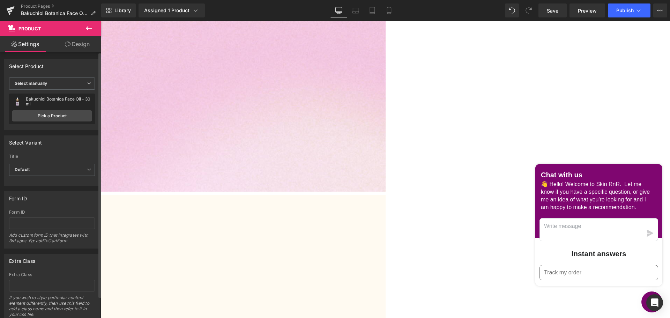
click at [56, 101] on div "Bakuchiol Botanica Face Oil - 30 ml" at bounding box center [59, 102] width 66 height 10
click at [56, 118] on link "Pick a Product" at bounding box center [52, 115] width 80 height 11
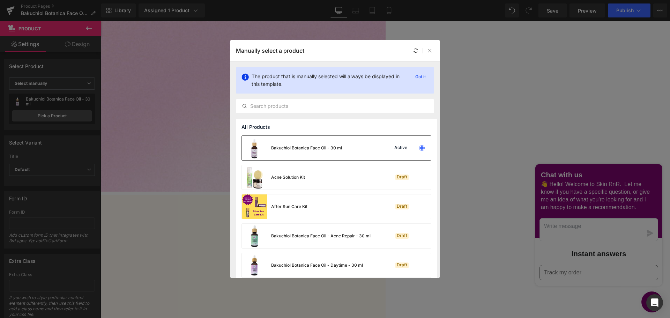
click at [328, 148] on div "Bakuchiol Botanica Face Oil - 30 ml" at bounding box center [306, 148] width 71 height 6
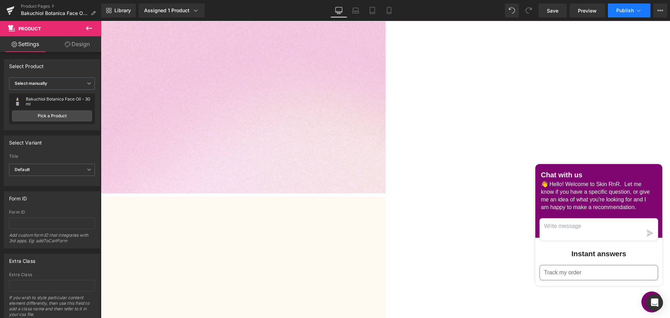
click at [620, 11] on span "Publish" at bounding box center [624, 11] width 17 height 6
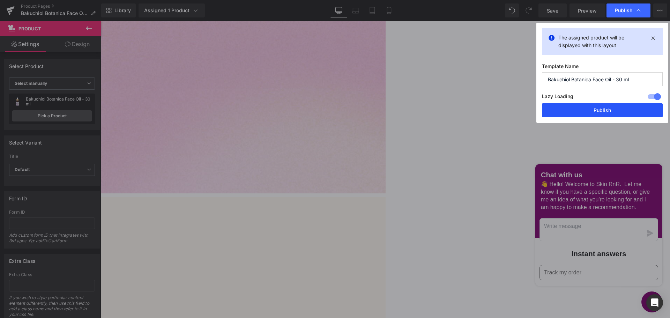
click at [604, 107] on button "Publish" at bounding box center [602, 110] width 121 height 14
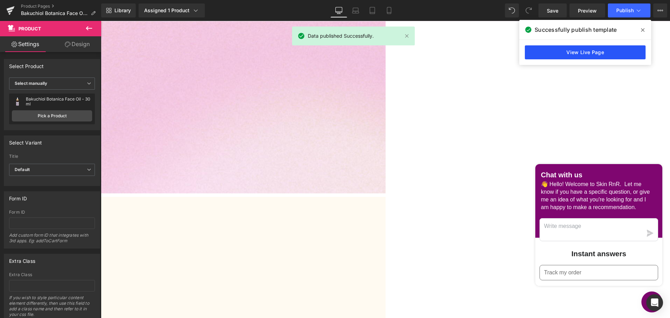
click at [580, 50] on link "View Live Page" at bounding box center [585, 52] width 121 height 14
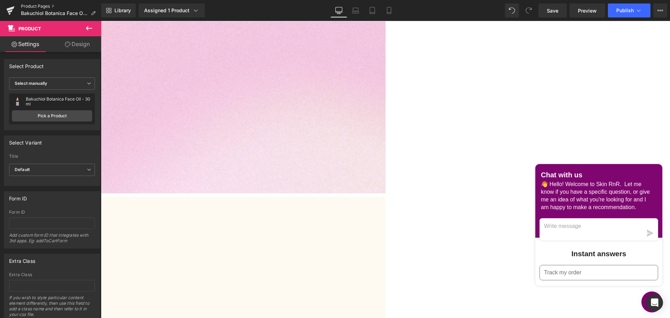
click at [31, 6] on link "Product Pages" at bounding box center [61, 6] width 80 height 6
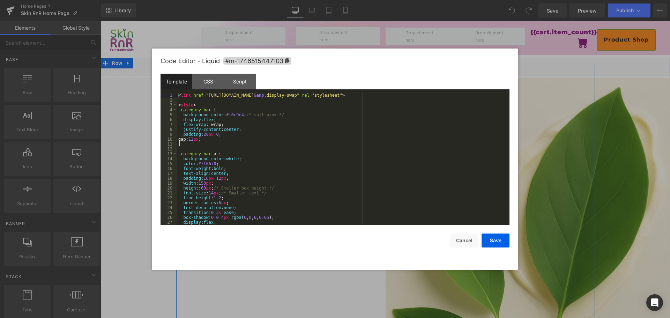
click at [394, 61] on icon at bounding box center [393, 63] width 4 height 4
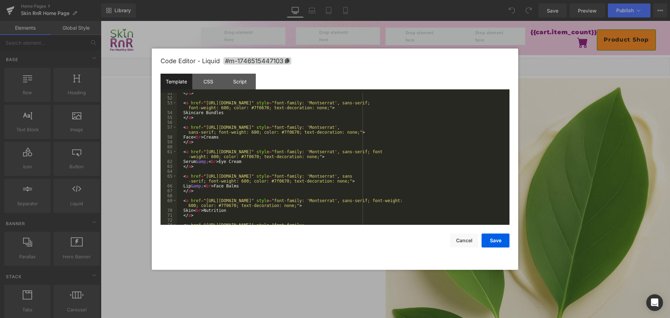
scroll to position [272, 0]
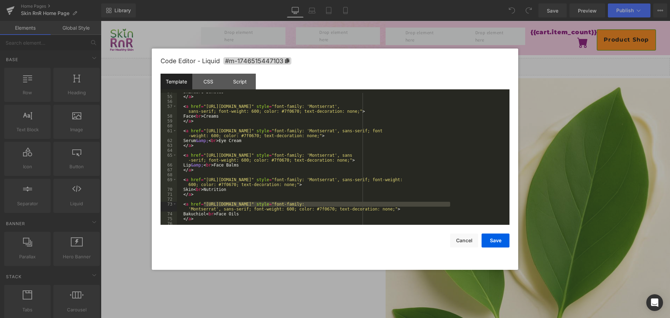
drag, startPoint x: 204, startPoint y: 204, endPoint x: 450, endPoint y: 206, distance: 245.7
click at [450, 206] on div "Skincare Bundles </ a > < a href = "https://skinrnr.com/collections/shop#:~:tex…" at bounding box center [342, 160] width 330 height 142
click at [490, 240] on button "Save" at bounding box center [496, 240] width 28 height 14
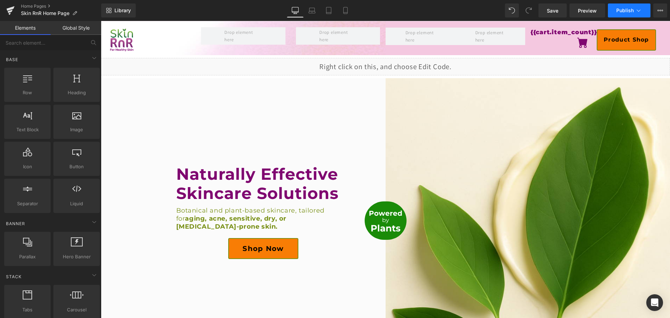
click at [615, 9] on button "Publish" at bounding box center [629, 10] width 43 height 14
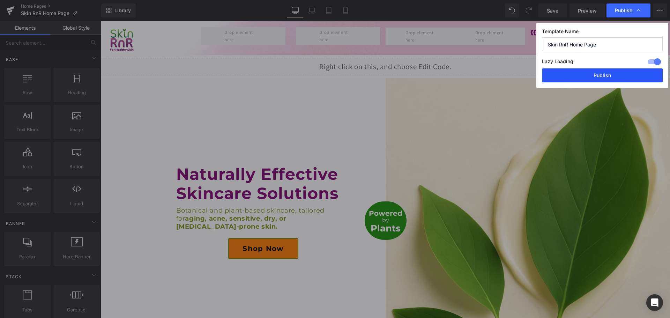
drag, startPoint x: 586, startPoint y: 78, endPoint x: 467, endPoint y: 60, distance: 120.4
click at [586, 78] on button "Publish" at bounding box center [602, 75] width 121 height 14
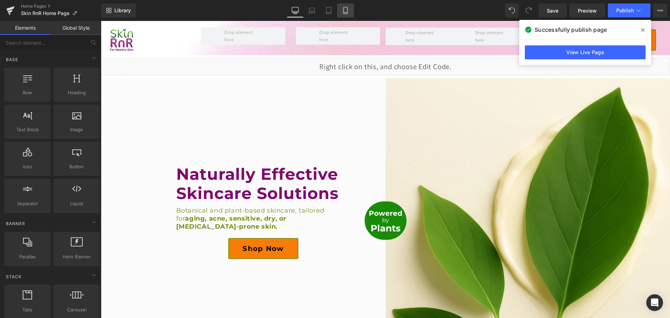
click at [349, 12] on icon at bounding box center [345, 10] width 7 height 7
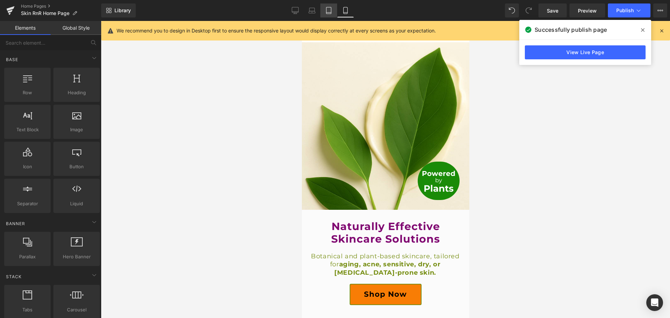
click at [331, 10] on icon at bounding box center [328, 10] width 5 height 7
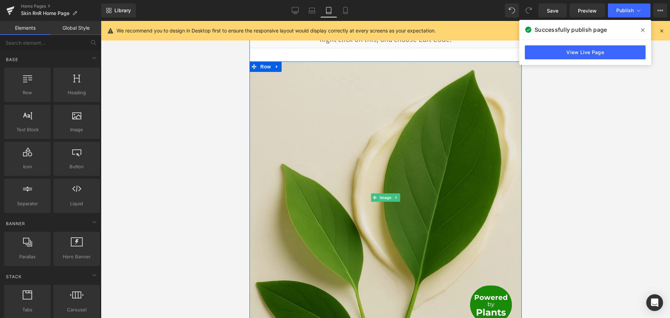
scroll to position [0, 0]
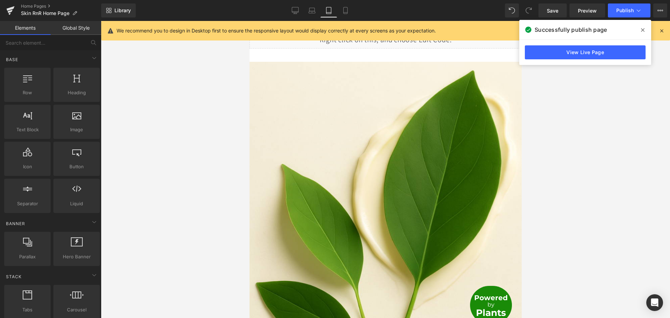
click at [646, 29] on span at bounding box center [642, 29] width 11 height 11
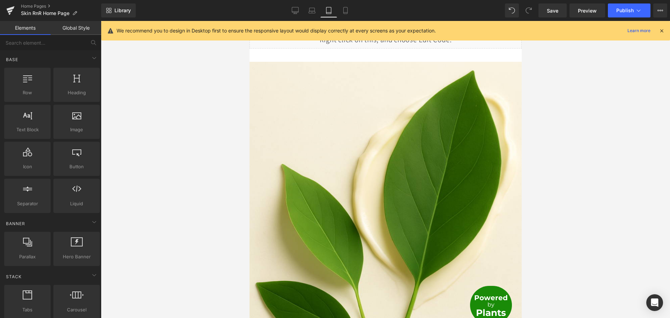
click at [660, 32] on icon at bounding box center [662, 31] width 6 height 6
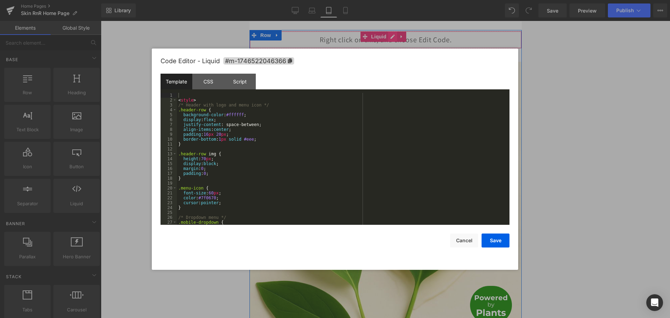
click at [395, 38] on link at bounding box center [392, 36] width 9 height 10
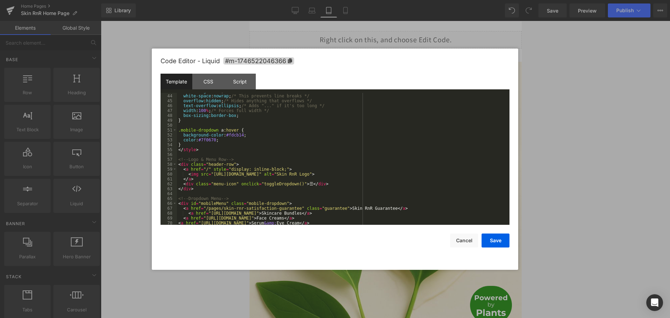
scroll to position [314, 0]
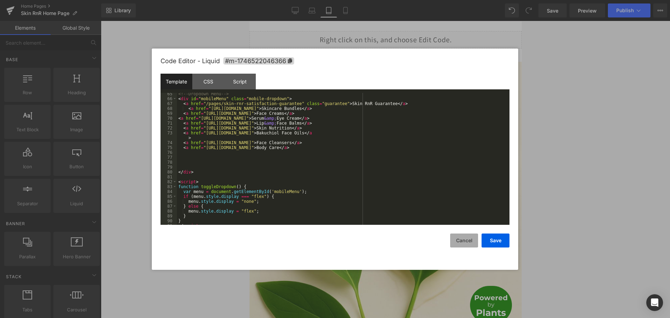
click at [469, 242] on button "Cancel" at bounding box center [464, 240] width 28 height 14
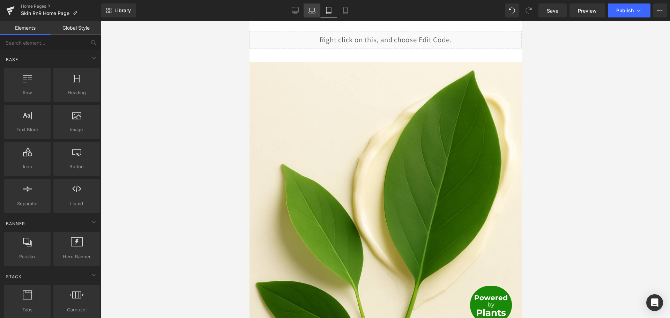
click at [314, 9] on icon at bounding box center [312, 10] width 7 height 7
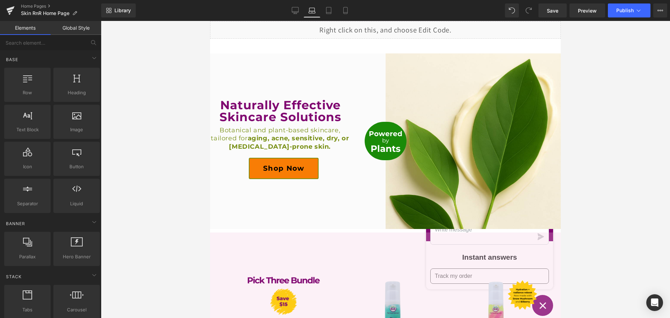
scroll to position [0, 0]
click at [342, 13] on icon at bounding box center [345, 10] width 7 height 7
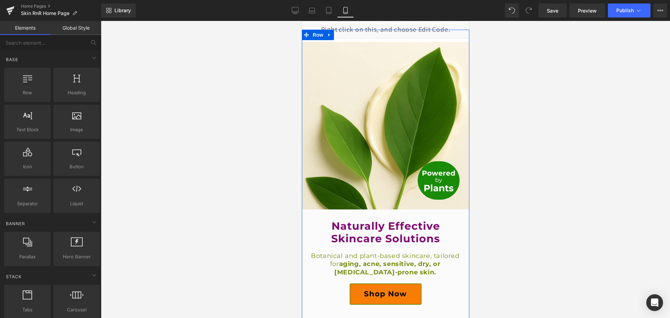
click at [392, 26] on icon at bounding box center [390, 26] width 3 height 3
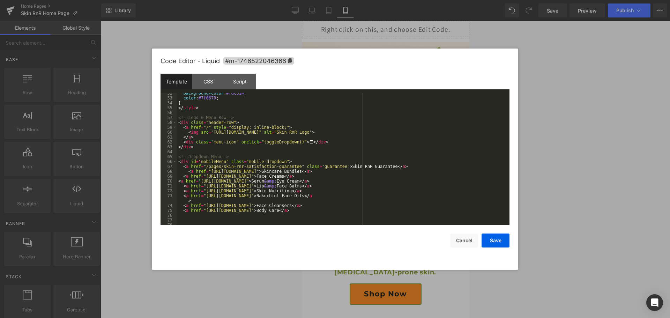
scroll to position [293, 0]
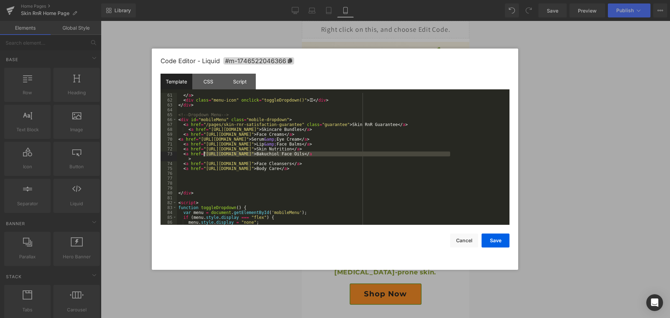
drag, startPoint x: 450, startPoint y: 154, endPoint x: 205, endPoint y: 153, distance: 245.7
click at [205, 153] on div "</ a > < div class = "menu-icon" onclick = "toggleDropdown()" > ☰ </ div > </ d…" at bounding box center [342, 164] width 330 height 142
click at [498, 154] on div "</ a > < div class = "menu-icon" onclick = "toggleDropdown()" > ☰ </ div > </ d…" at bounding box center [342, 164] width 330 height 142
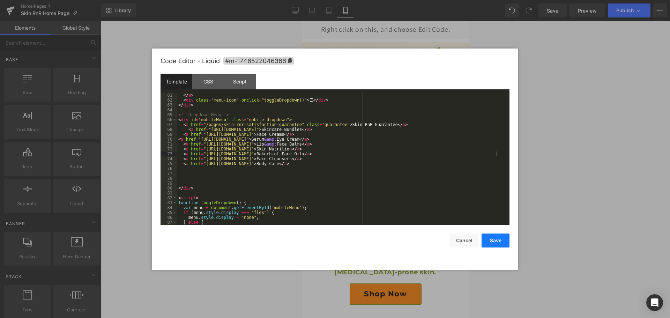
click at [489, 239] on button "Save" at bounding box center [496, 240] width 28 height 14
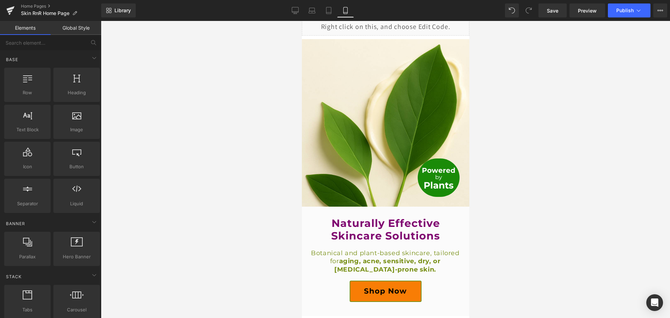
scroll to position [0, 0]
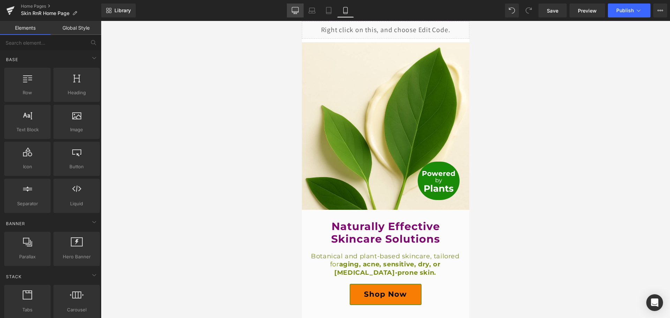
click at [296, 13] on icon at bounding box center [295, 10] width 7 height 7
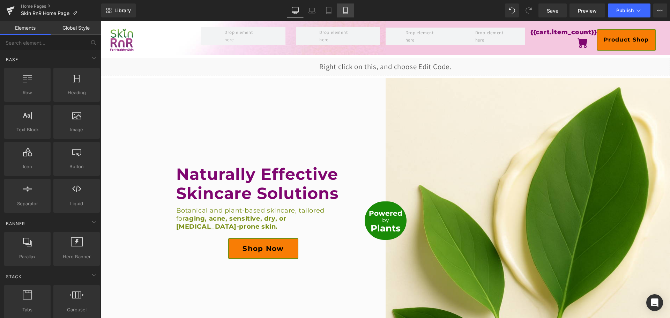
click at [347, 13] on icon at bounding box center [345, 13] width 4 height 0
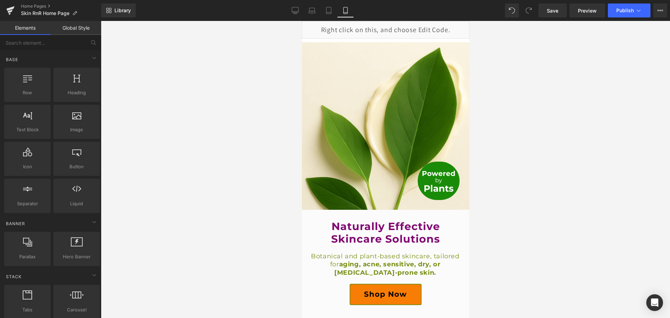
scroll to position [0, 0]
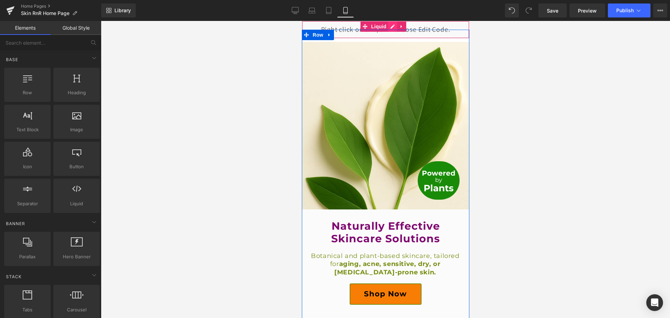
click at [393, 27] on icon at bounding box center [392, 26] width 4 height 4
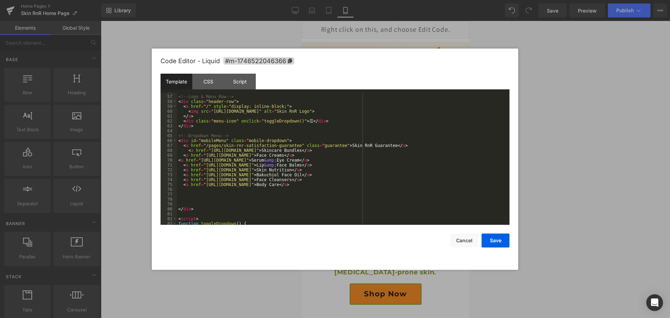
scroll to position [272, 0]
drag, startPoint x: 450, startPoint y: 174, endPoint x: 204, endPoint y: 176, distance: 245.7
click at [204, 176] on div "<!-- Logo & Menu Row --> < div class = "header-row" > < a href = "/" style = "d…" at bounding box center [342, 160] width 330 height 142
drag, startPoint x: 290, startPoint y: 175, endPoint x: 253, endPoint y: 175, distance: 37.3
click at [253, 175] on div "<!-- Logo & Menu Row --> < div class = "header-row" > < a href = "/" style = "d…" at bounding box center [342, 160] width 330 height 142
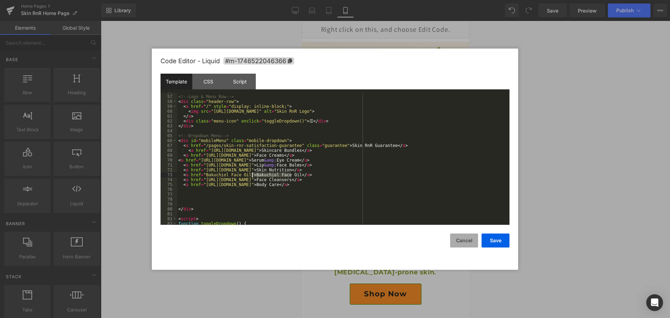
click at [467, 241] on button "Cancel" at bounding box center [464, 240] width 28 height 14
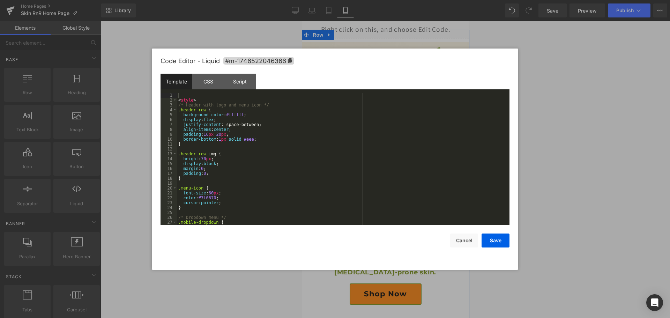
drag, startPoint x: 394, startPoint y: 26, endPoint x: 674, endPoint y: 64, distance: 282.8
click at [394, 26] on div "Liquid" at bounding box center [386, 29] width 168 height 17
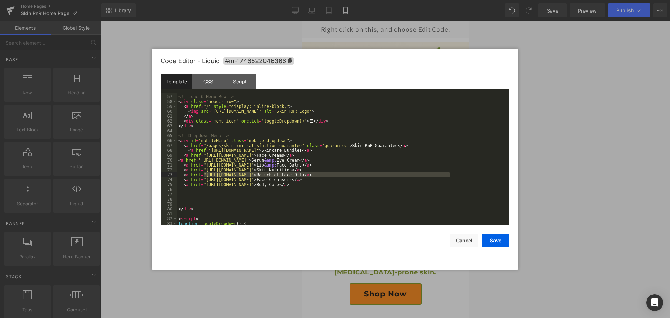
drag, startPoint x: 450, startPoint y: 173, endPoint x: 205, endPoint y: 177, distance: 245.4
click at [205, 177] on div "<!-- Logo & Menu Row --> < div class = "header-row" > < a href = "/" style = "d…" at bounding box center [342, 160] width 330 height 142
click at [501, 240] on button "Save" at bounding box center [496, 240] width 28 height 14
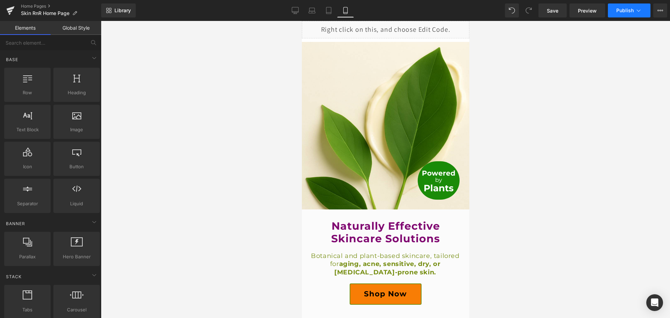
click at [626, 14] on button "Publish" at bounding box center [629, 10] width 43 height 14
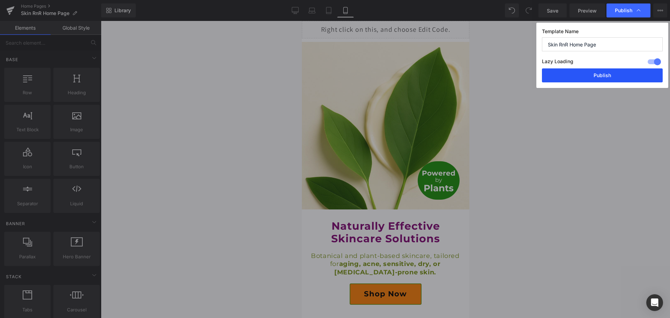
click at [620, 70] on button "Publish" at bounding box center [602, 75] width 121 height 14
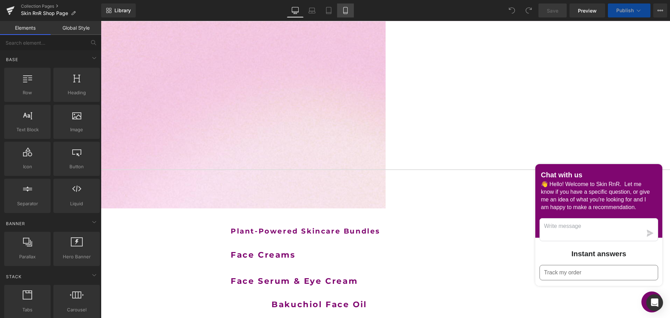
click at [347, 13] on icon at bounding box center [345, 13] width 4 height 0
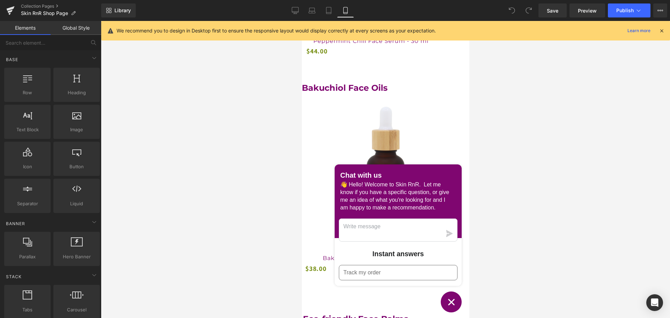
scroll to position [1536, 0]
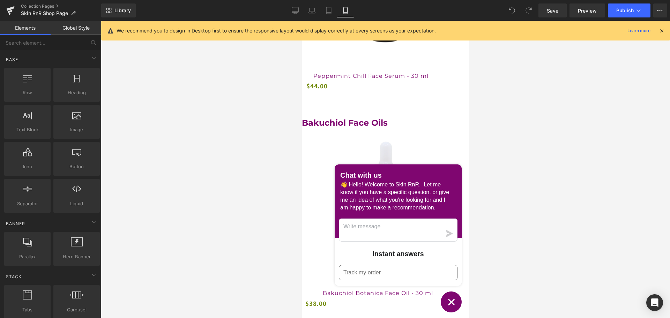
click at [387, 128] on b "Bakuchiol Face Oils" at bounding box center [345, 123] width 86 height 10
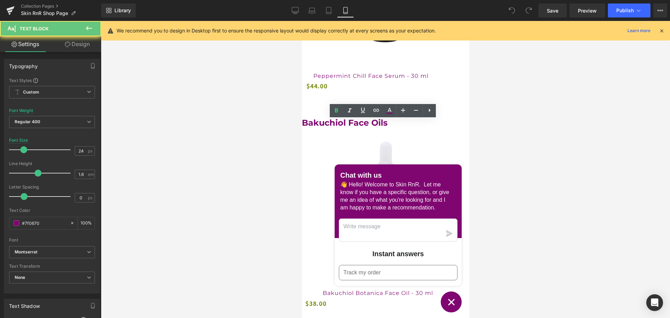
click at [426, 127] on p "Bakuchiol Face Oils" at bounding box center [386, 122] width 168 height 13
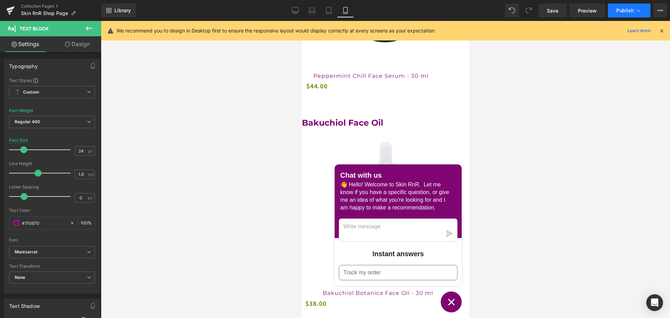
click at [620, 10] on span "Publish" at bounding box center [624, 11] width 17 height 6
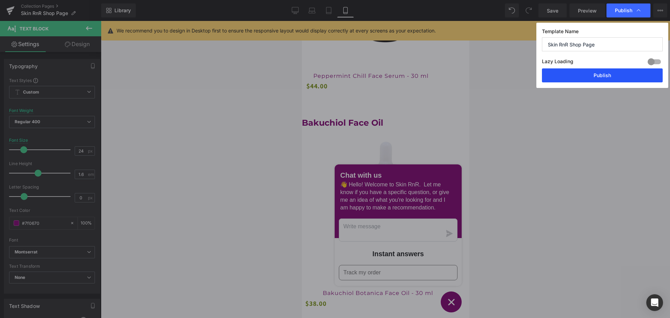
click at [578, 76] on button "Publish" at bounding box center [602, 75] width 121 height 14
